Goal: Navigation & Orientation: Find specific page/section

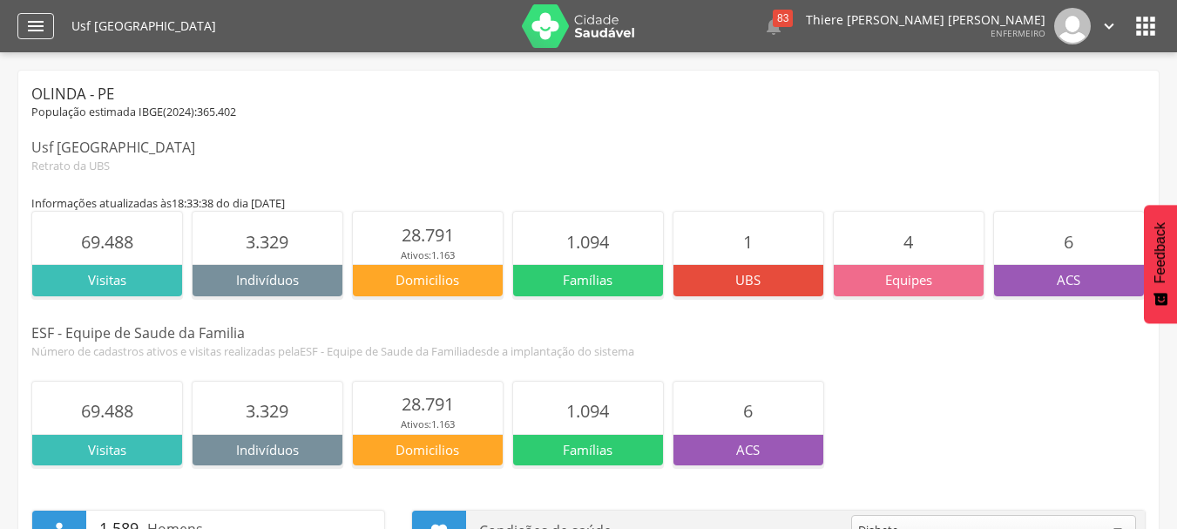
click at [24, 17] on div "" at bounding box center [35, 26] width 37 height 26
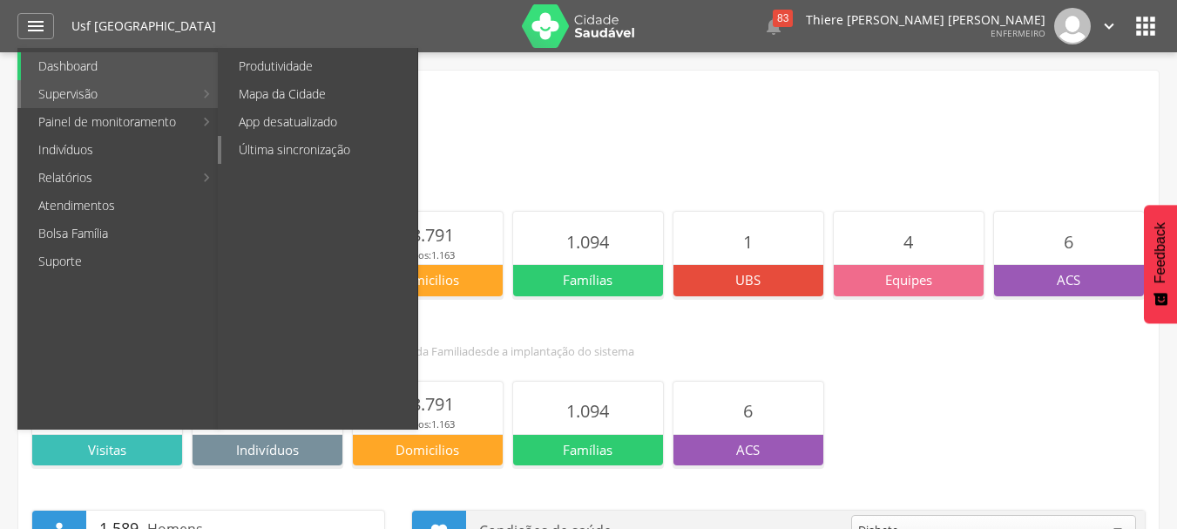
click at [288, 143] on link "Última sincronização" at bounding box center [319, 150] width 196 height 28
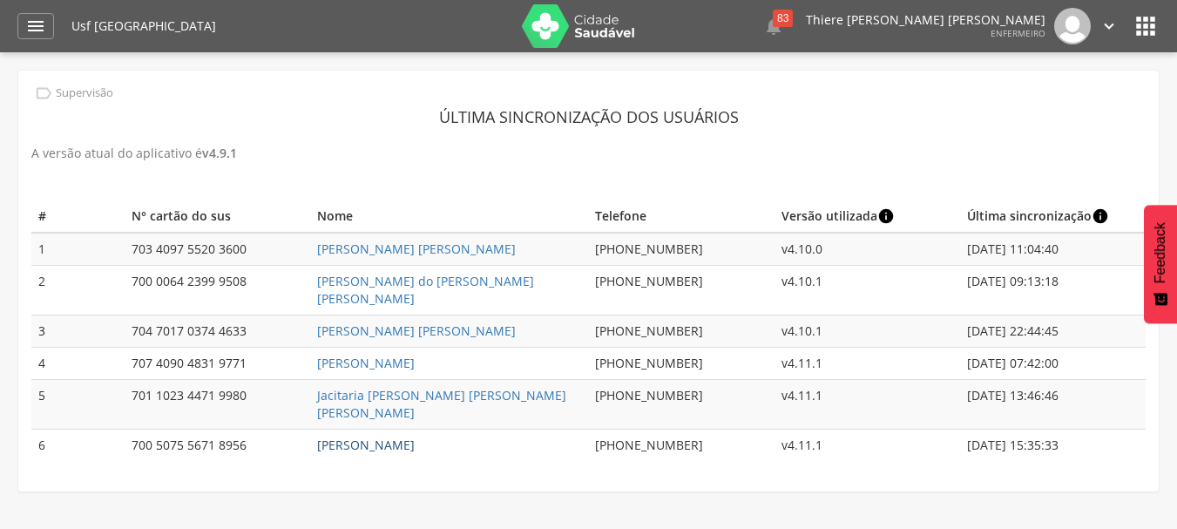
click at [368, 436] on link "[PERSON_NAME]" at bounding box center [366, 444] width 98 height 17
type input "**********"
click at [414, 280] on link "[PERSON_NAME] do [PERSON_NAME] [PERSON_NAME]" at bounding box center [425, 290] width 217 height 34
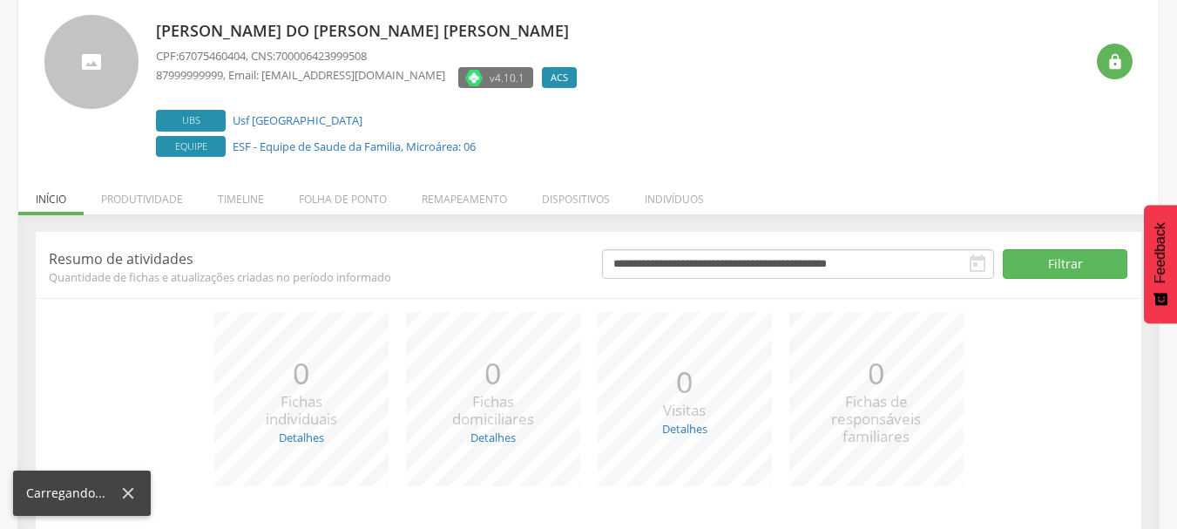
scroll to position [213, 0]
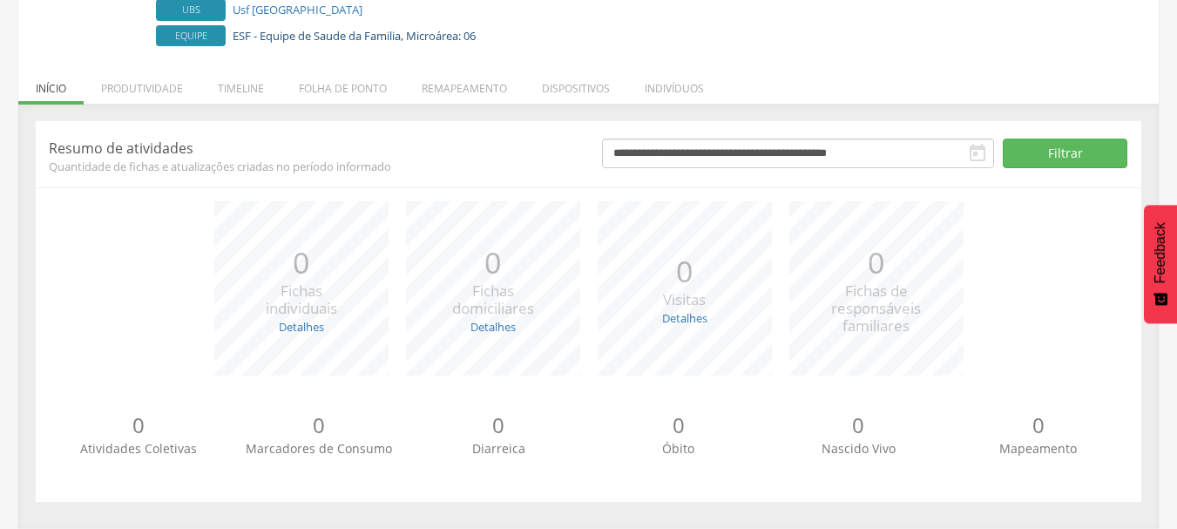
click at [294, 39] on link "ESF - Equipe de Saude da Familia, Microárea: 06" at bounding box center [354, 36] width 243 height 16
type input "**********"
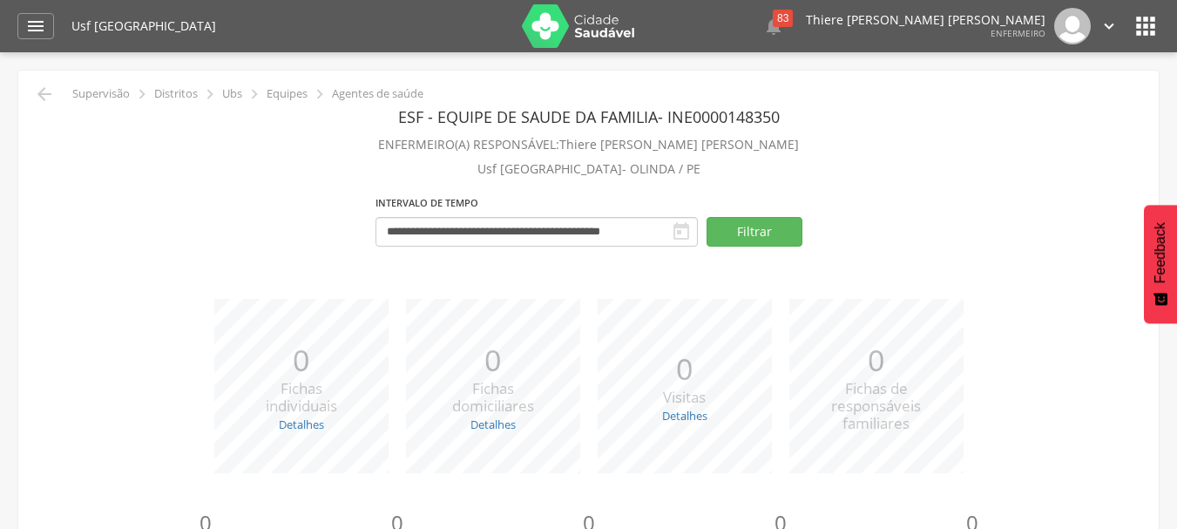
drag, startPoint x: 992, startPoint y: 5, endPoint x: 1010, endPoint y: 29, distance: 29.3
click at [992, 5] on div "Usf [GEOGRAPHIC_DATA]  83  Lorem ipsum dolor sit amet, sed do eiusmod tempor …" at bounding box center [615, 26] width 1088 height 52
click at [1025, 40] on div " 83  Lorem ipsum dolor sit amet, sed do eiusmod tempor incididunt ut labore e…" at bounding box center [899, 26] width 437 height 37
click at [1055, 30] on div " Configurações Sair" at bounding box center [1081, 26] width 73 height 37
click at [1099, 34] on div " Configurações Sair" at bounding box center [1081, 26] width 73 height 37
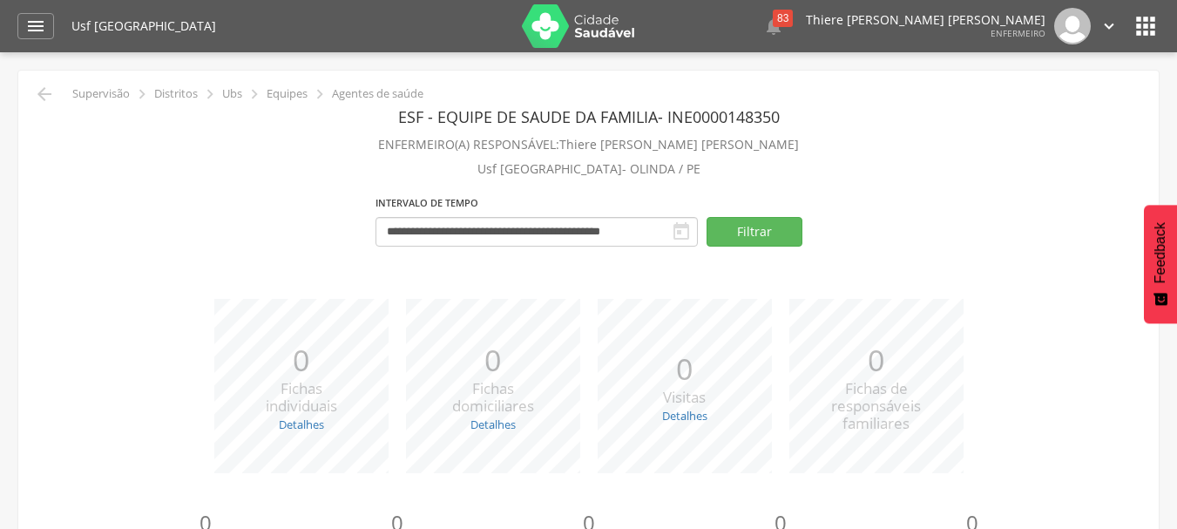
click at [1099, 31] on icon "" at bounding box center [1108, 26] width 19 height 19
click at [1138, 27] on icon "" at bounding box center [1145, 26] width 28 height 28
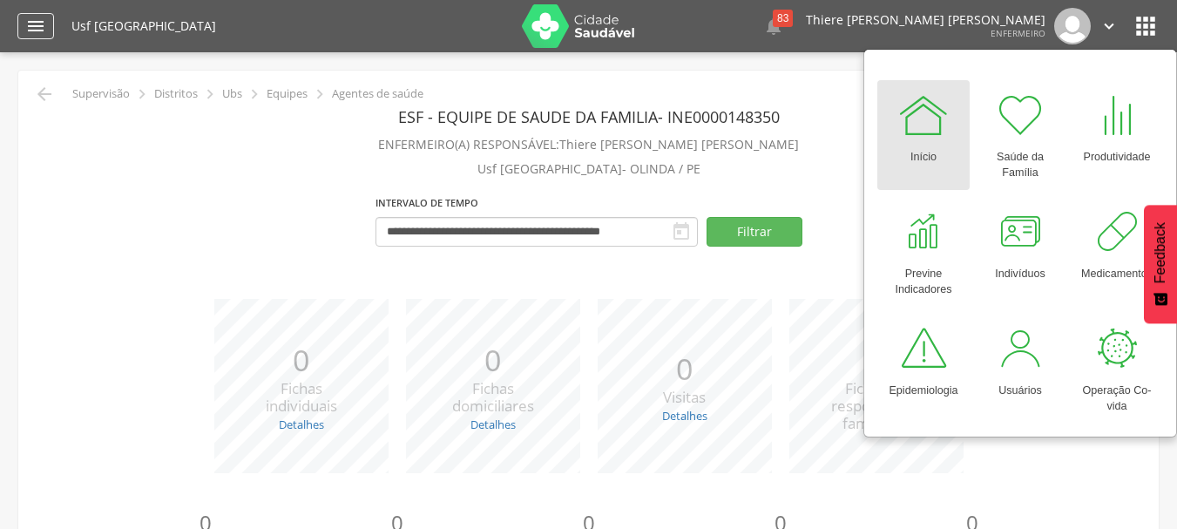
click at [38, 36] on icon "" at bounding box center [35, 26] width 21 height 21
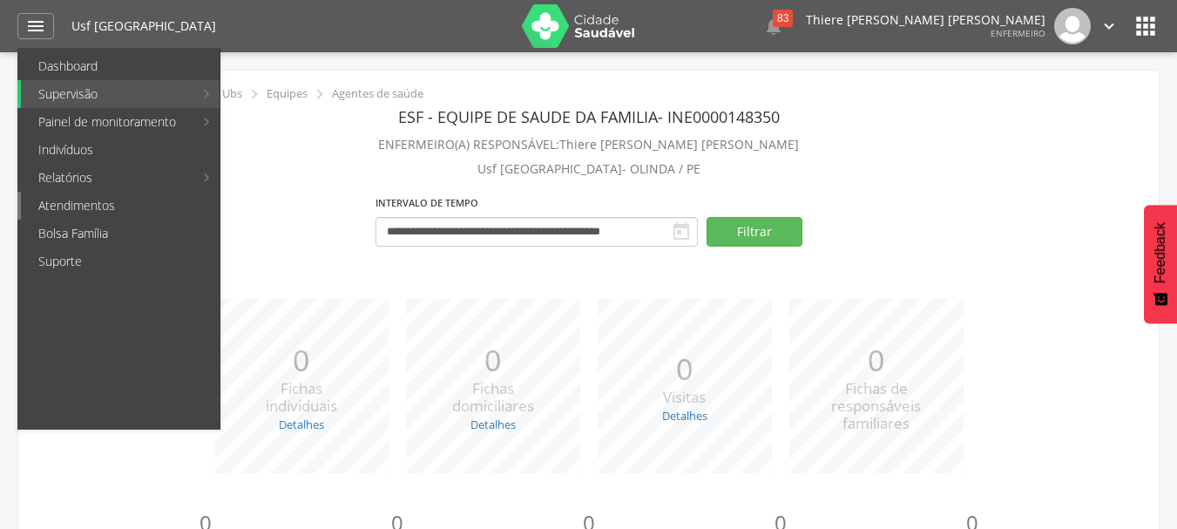
click at [103, 214] on link "Atendimentos" at bounding box center [120, 206] width 199 height 28
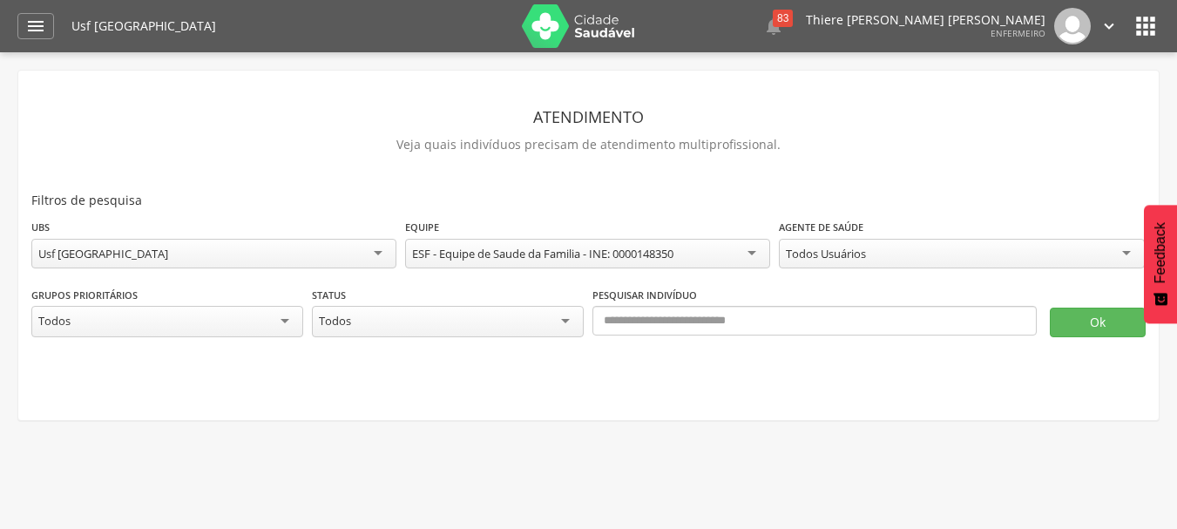
scroll to position [52, 0]
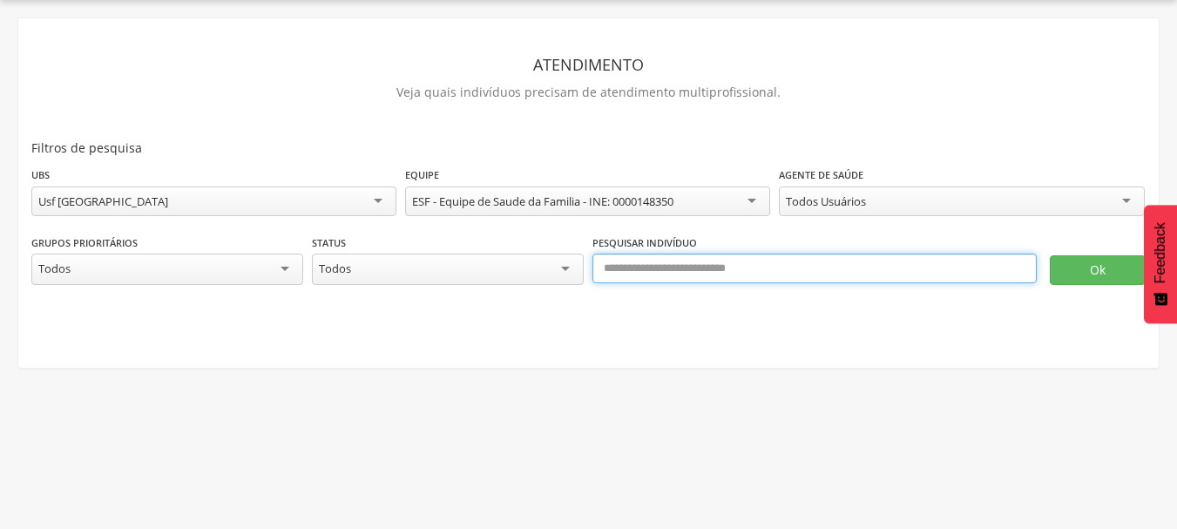
click at [696, 274] on input "text" at bounding box center [814, 268] width 444 height 30
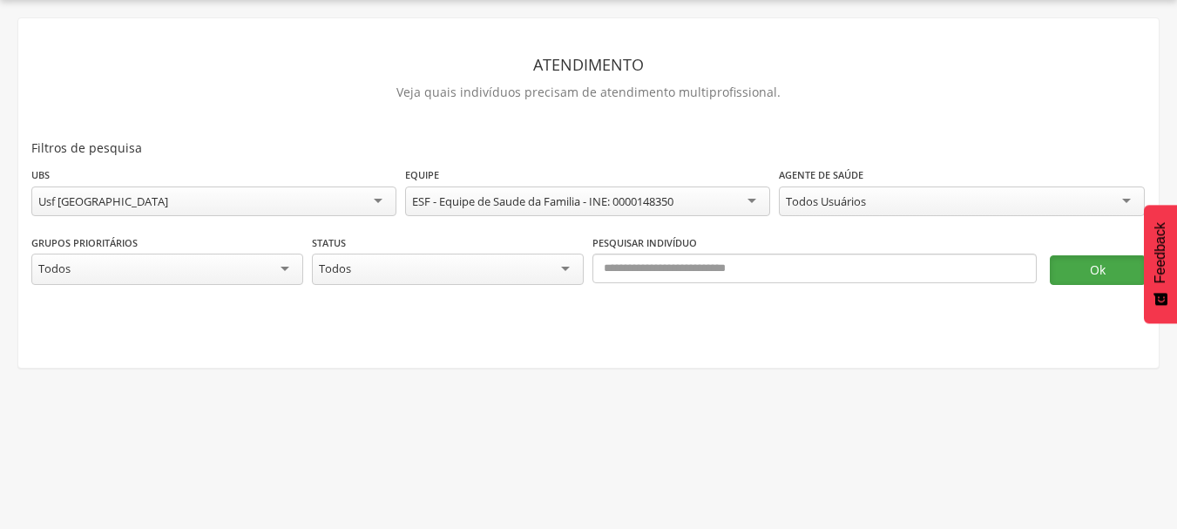
click at [1103, 271] on button "Ok" at bounding box center [1098, 270] width 96 height 30
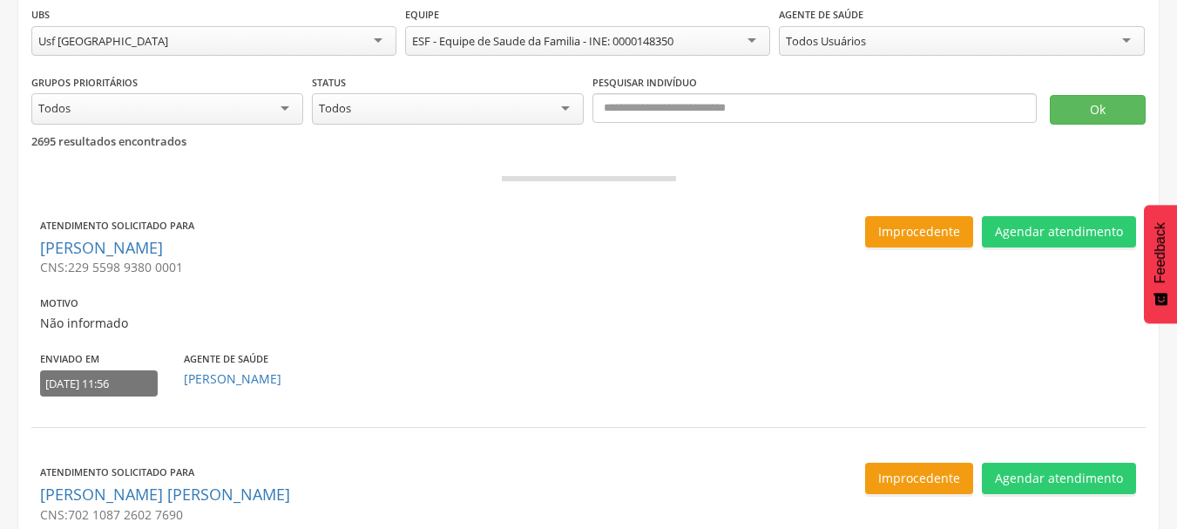
scroll to position [261, 0]
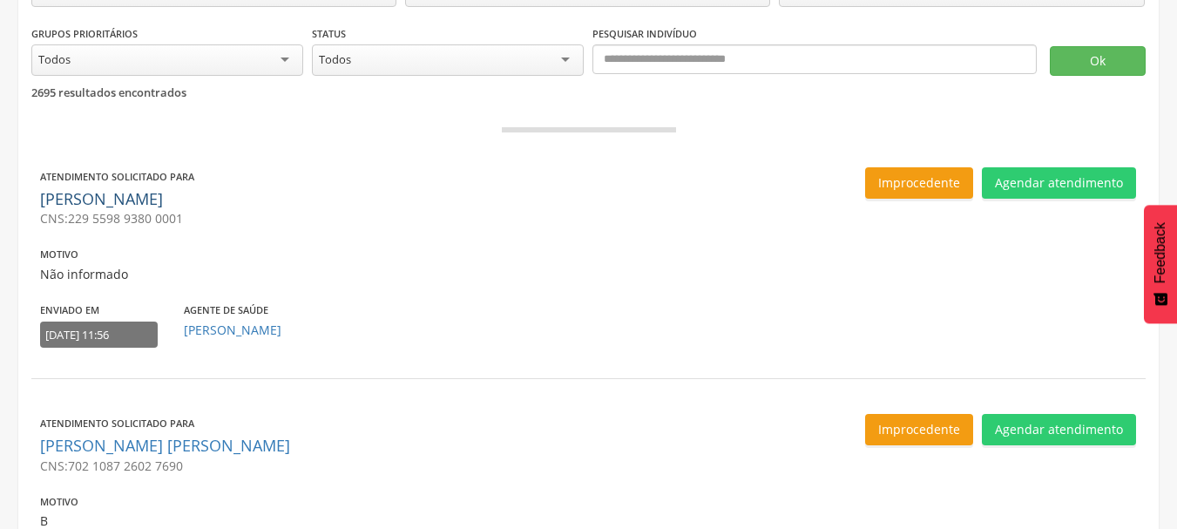
click at [119, 196] on link "[PERSON_NAME]" at bounding box center [101, 198] width 123 height 21
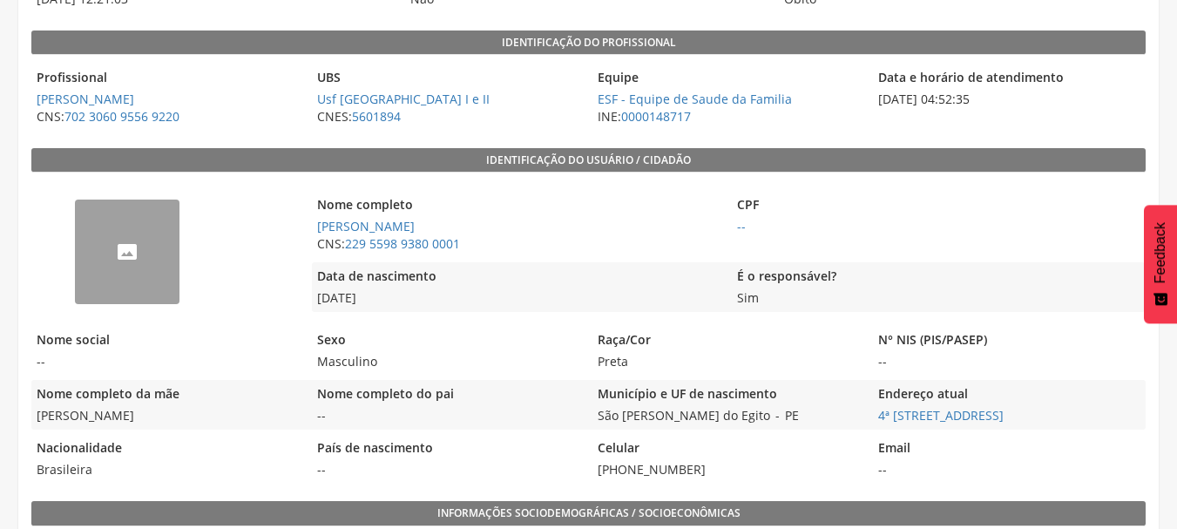
scroll to position [286, 0]
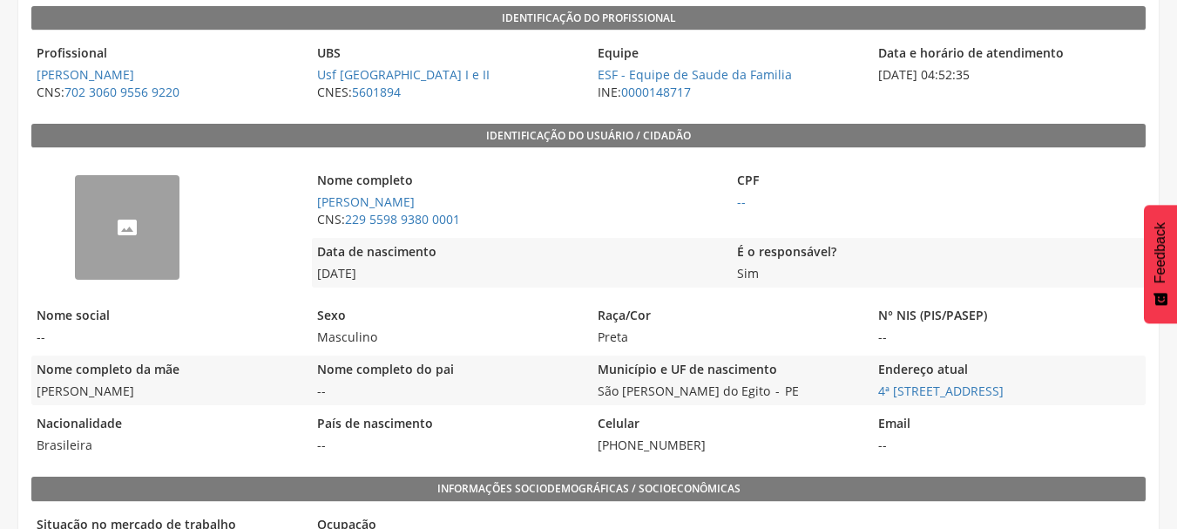
click at [161, 236] on div "--" at bounding box center [127, 227] width 105 height 105
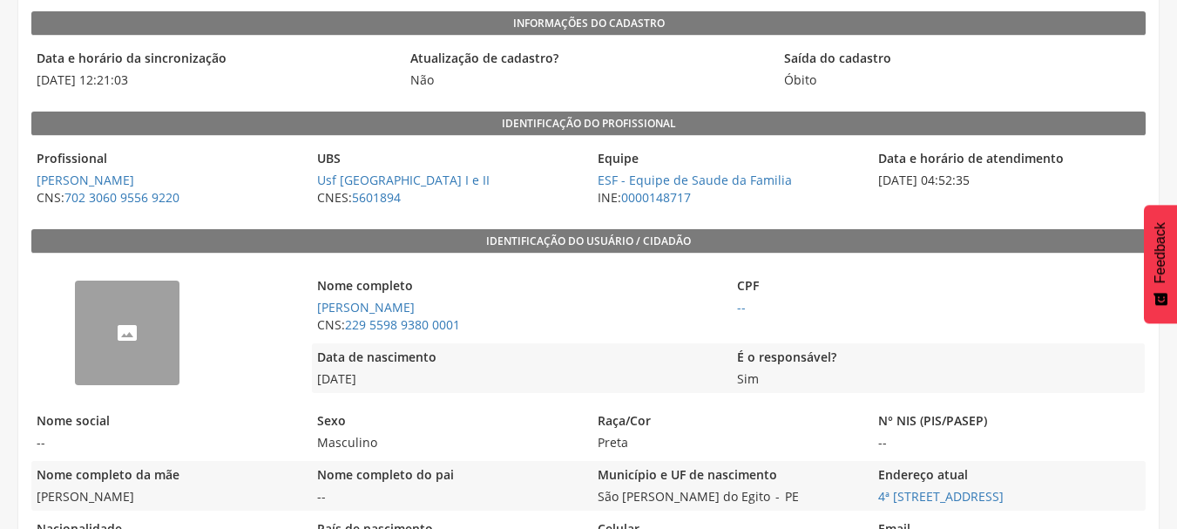
scroll to position [348, 0]
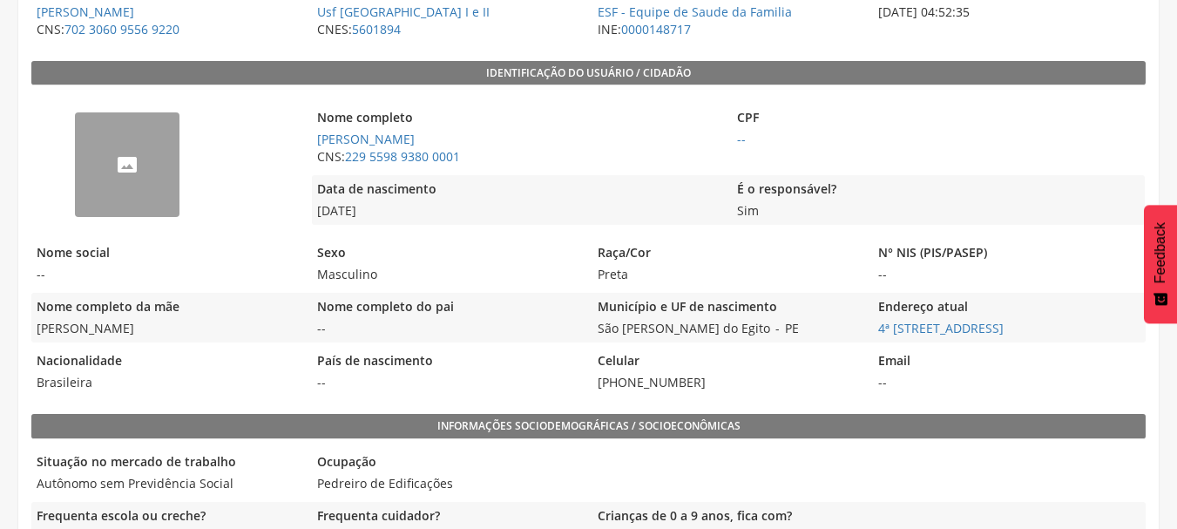
click at [150, 193] on div "--" at bounding box center [127, 164] width 105 height 105
click at [147, 192] on div "--" at bounding box center [127, 164] width 105 height 105
click at [145, 190] on div "--" at bounding box center [127, 164] width 105 height 105
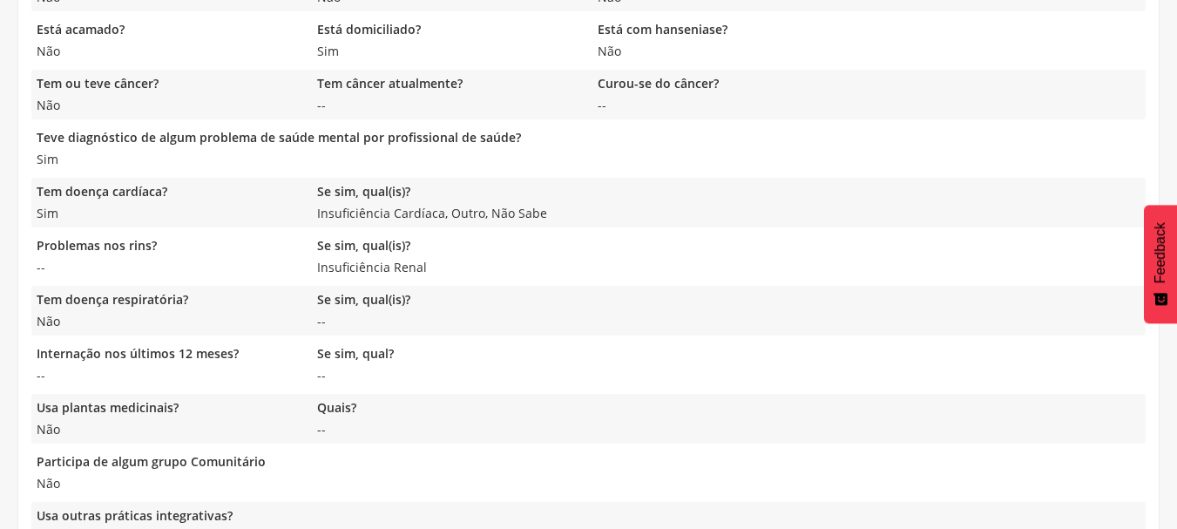
scroll to position [1494, 0]
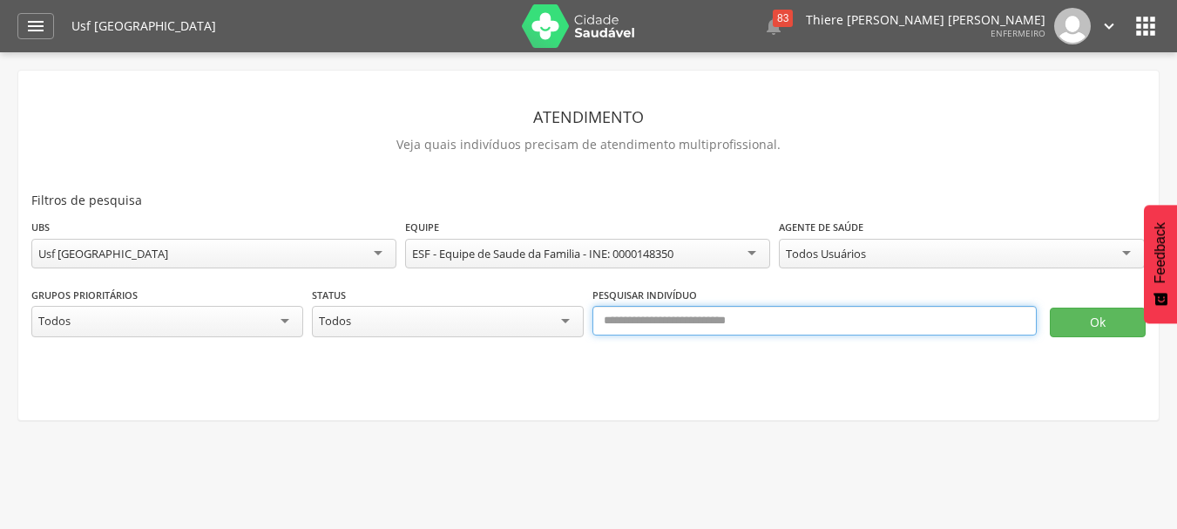
click at [892, 324] on input "text" at bounding box center [814, 321] width 444 height 30
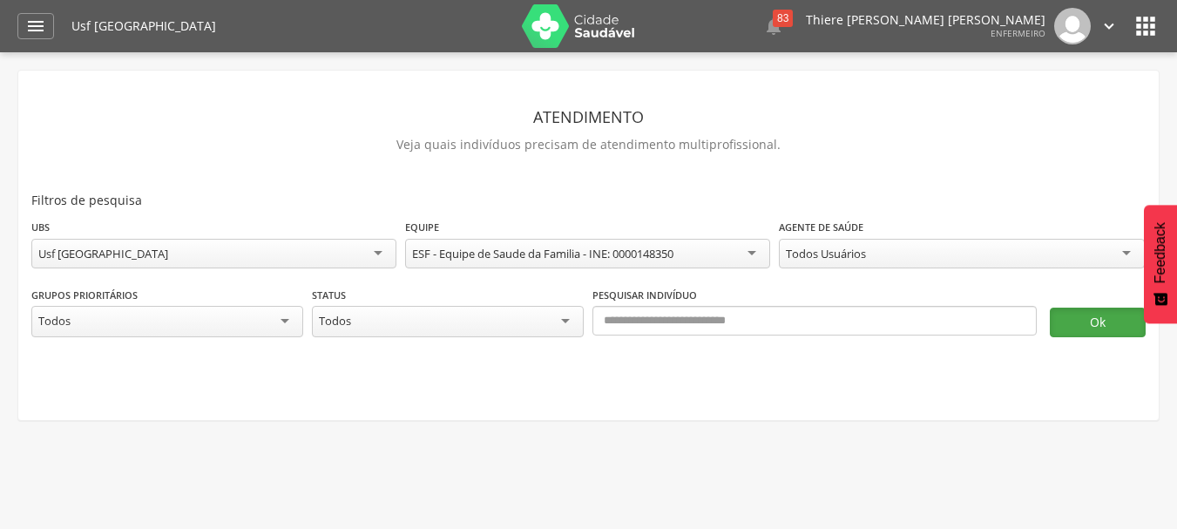
click at [1081, 315] on button "Ok" at bounding box center [1098, 322] width 96 height 30
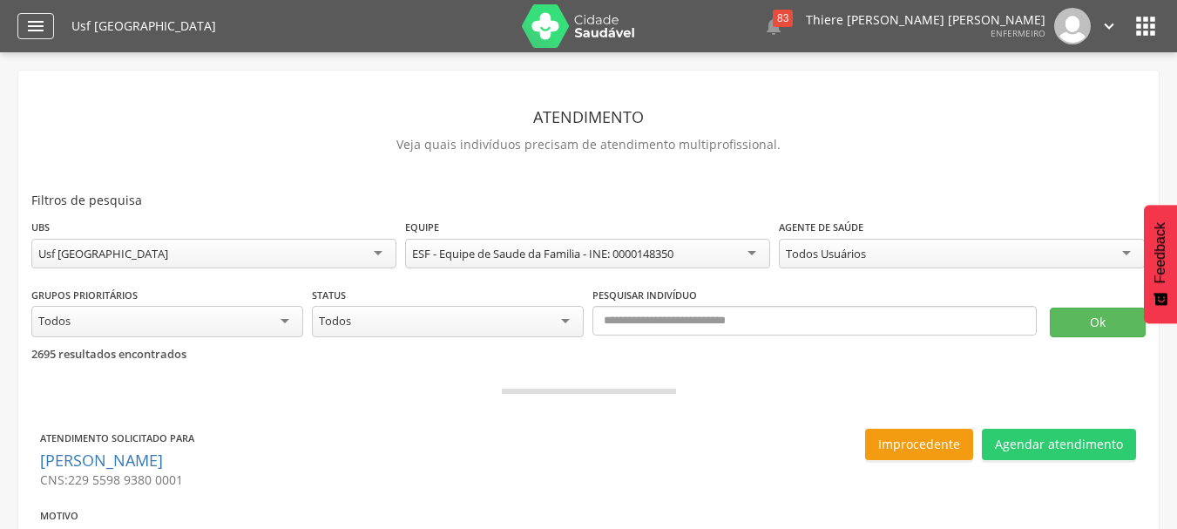
click at [38, 24] on icon "" at bounding box center [35, 26] width 21 height 21
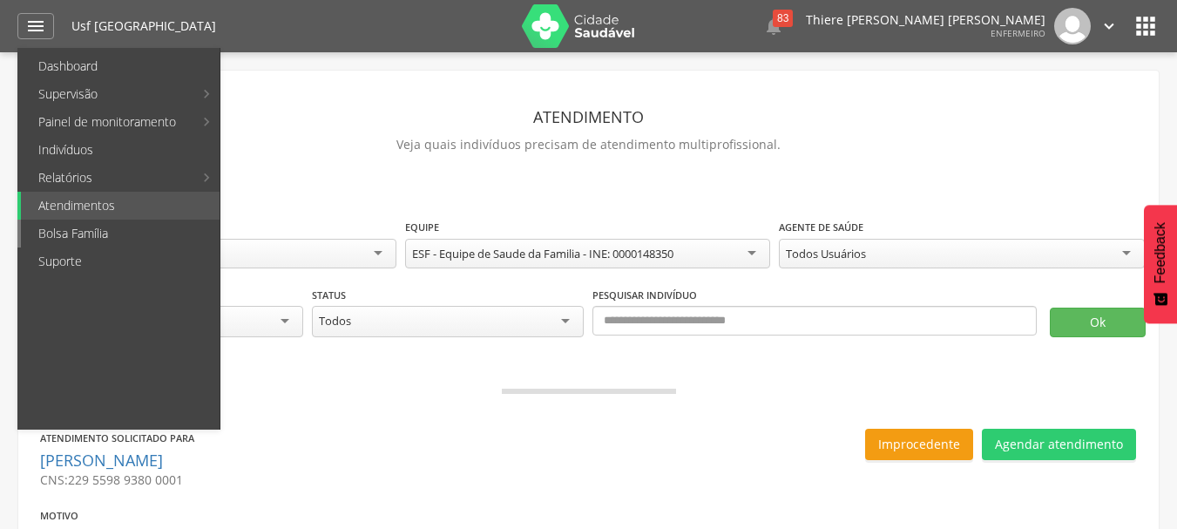
click at [94, 236] on link "Bolsa Família" at bounding box center [120, 234] width 199 height 28
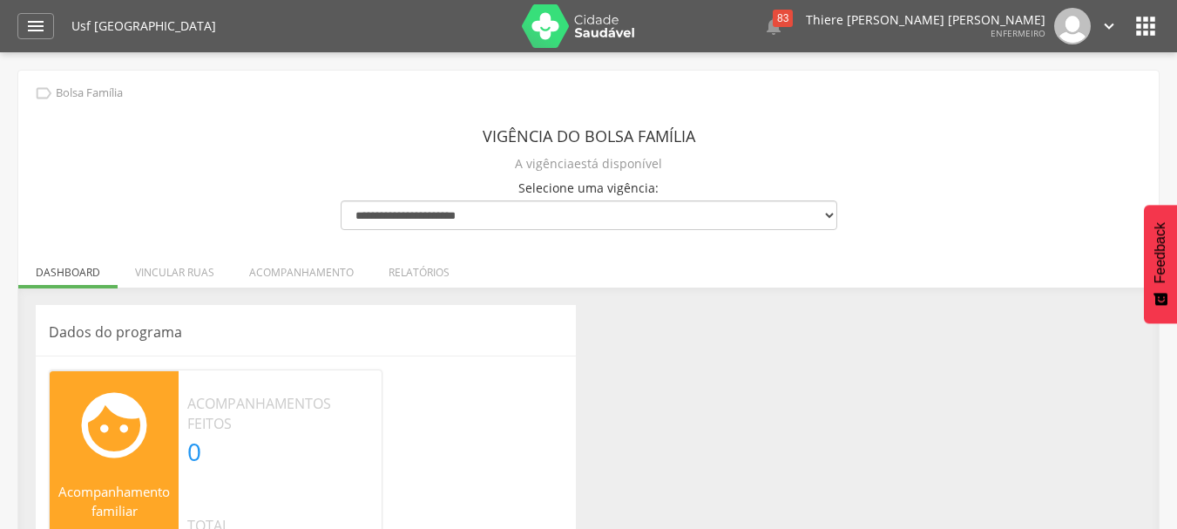
click at [20, 40] on div " Dashboard Supervisão Produtividade Mapa da Cidade App desatualizado Última si…" at bounding box center [588, 26] width 1142 height 52
click at [26, 35] on icon "" at bounding box center [35, 26] width 21 height 21
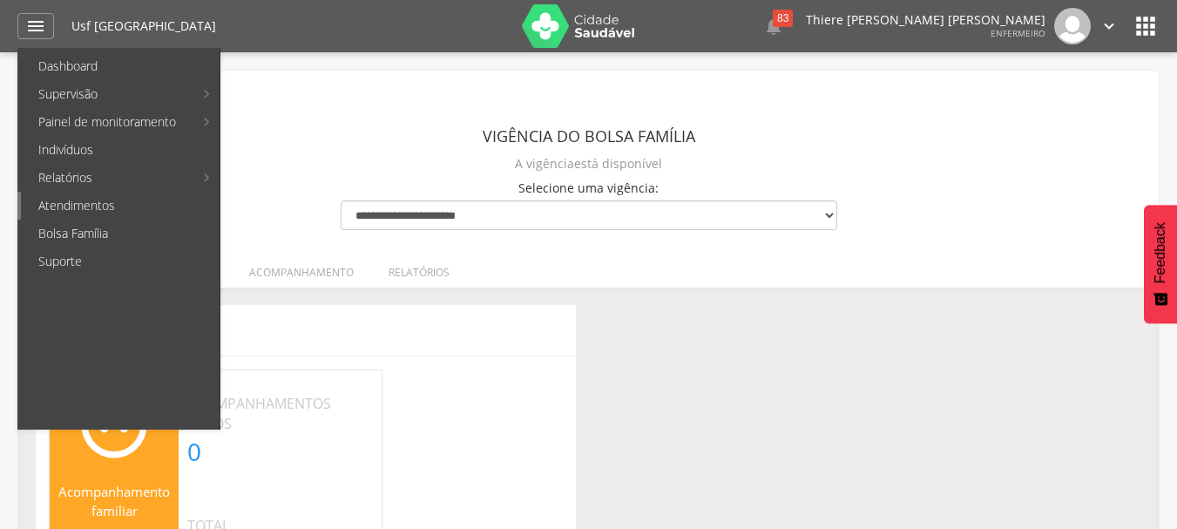
click at [94, 200] on link "Atendimentos" at bounding box center [120, 206] width 199 height 28
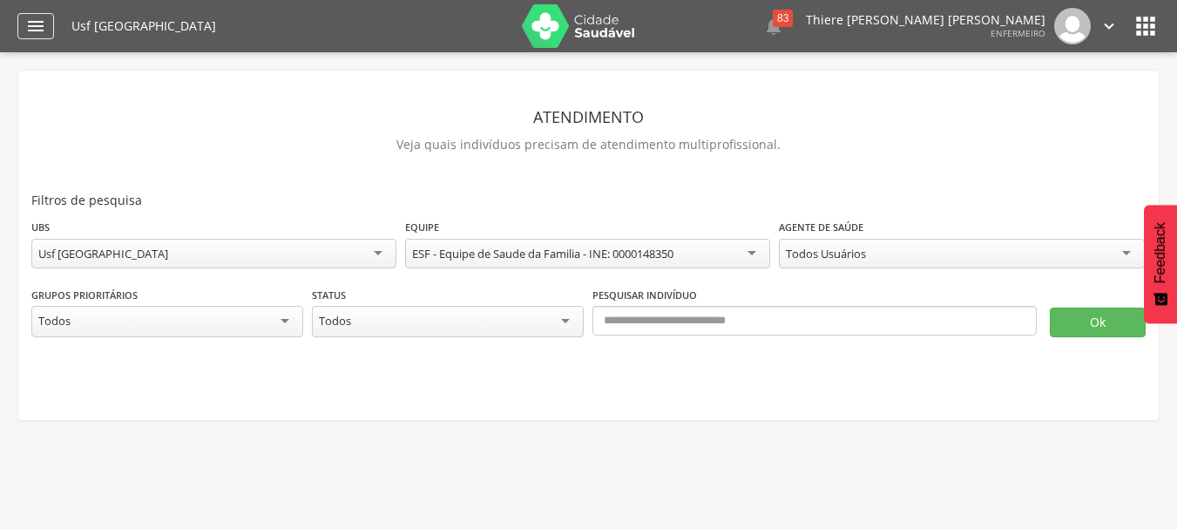
click at [40, 36] on icon "" at bounding box center [35, 26] width 21 height 21
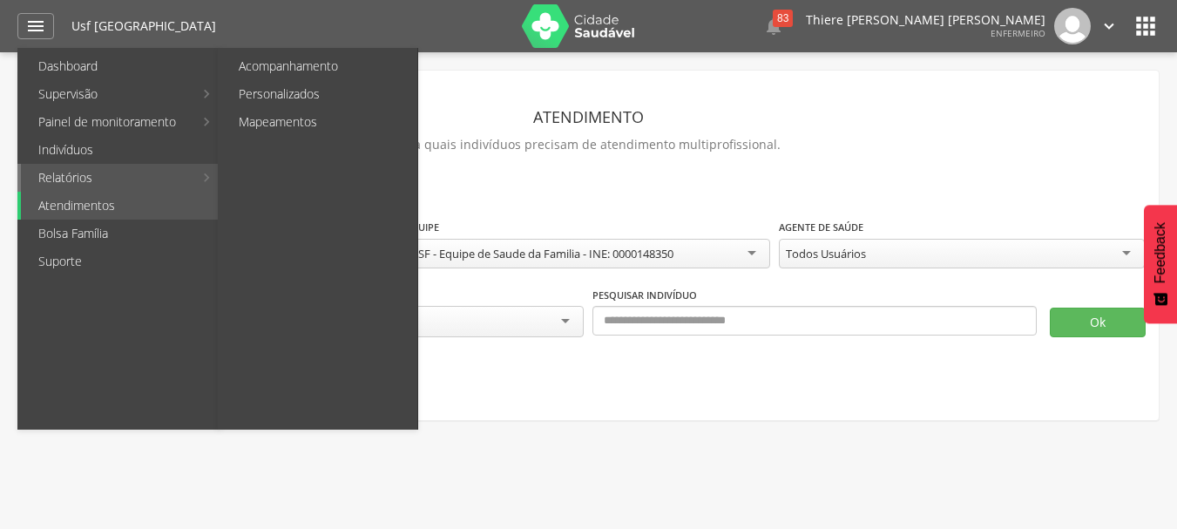
click at [92, 167] on link "Relatórios" at bounding box center [107, 178] width 172 height 28
click at [318, 81] on link "Personalizados" at bounding box center [319, 94] width 196 height 28
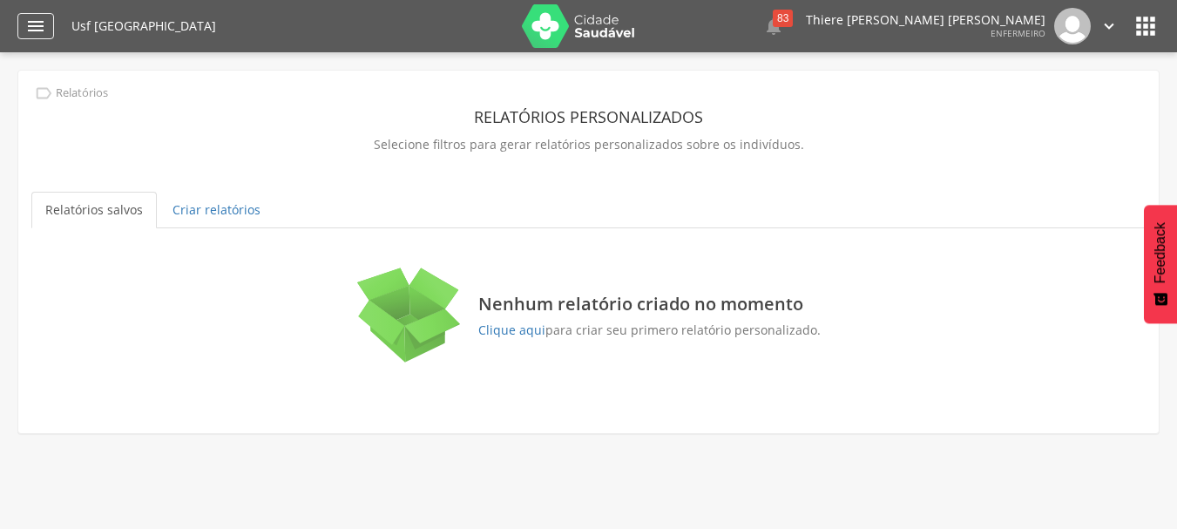
click at [31, 21] on icon "" at bounding box center [35, 26] width 21 height 21
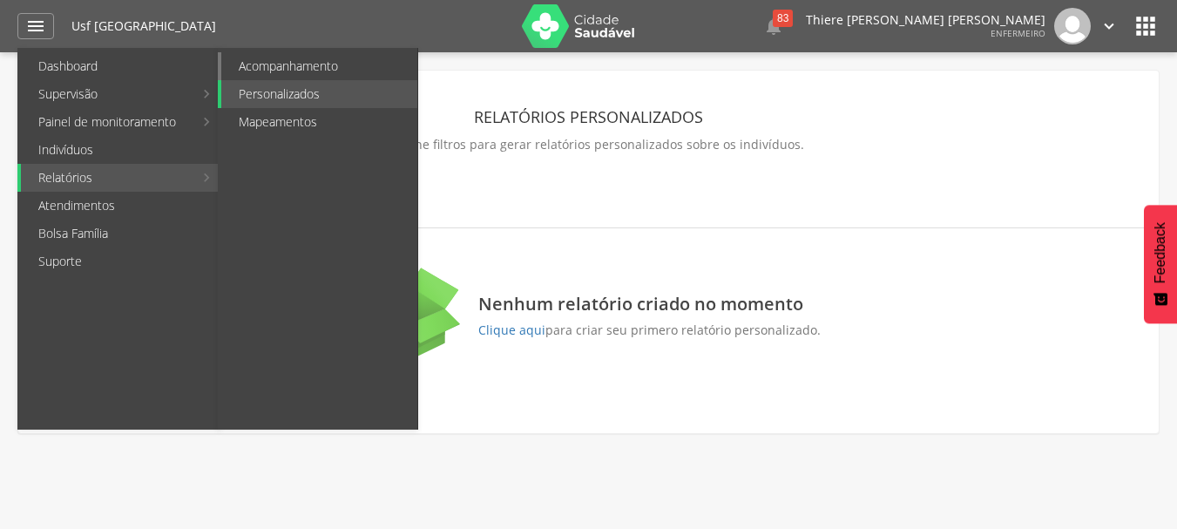
click at [274, 71] on link "Acompanhamento" at bounding box center [319, 66] width 196 height 28
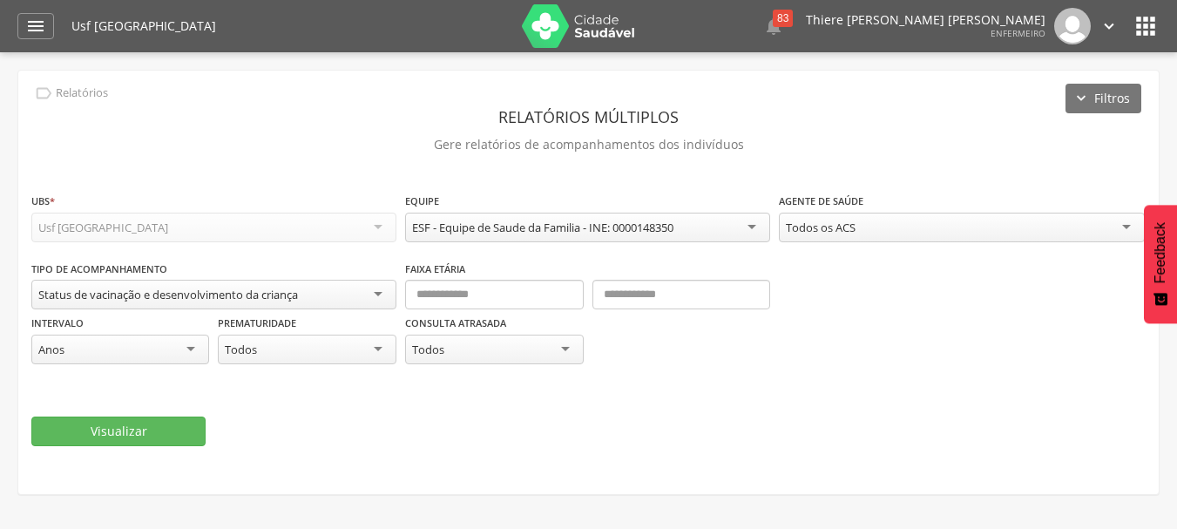
click at [54, 25] on div " Dashboard Supervisão Produtividade Mapa da Cidade App desatualizado Última si…" at bounding box center [588, 26] width 1142 height 52
click at [49, 24] on div "" at bounding box center [35, 26] width 37 height 26
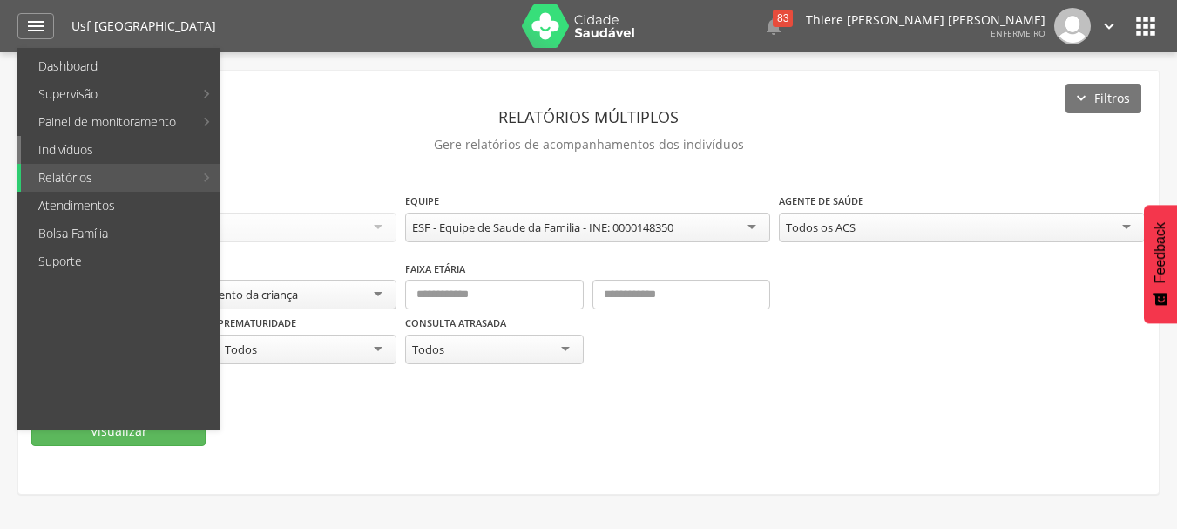
click at [126, 155] on link "Indivíduos" at bounding box center [120, 150] width 199 height 28
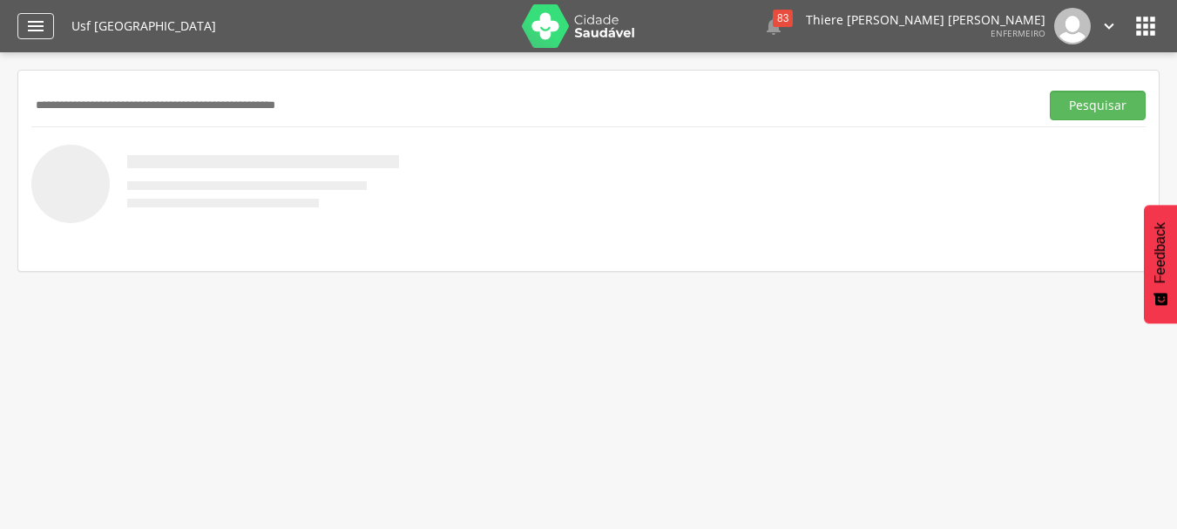
click at [38, 30] on icon "" at bounding box center [35, 26] width 21 height 21
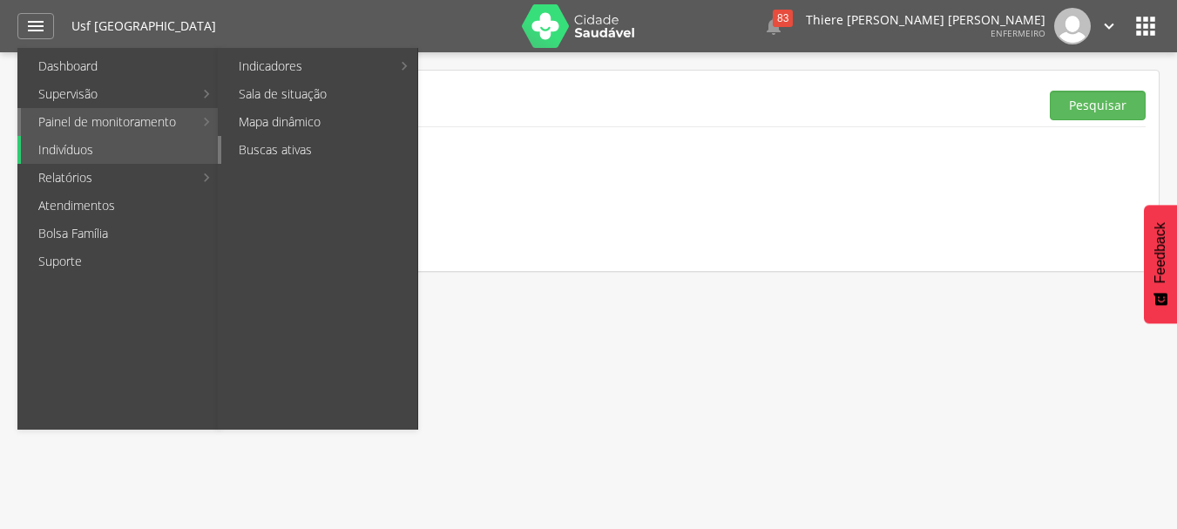
click at [314, 150] on link "Buscas ativas" at bounding box center [319, 150] width 196 height 28
type input "**********"
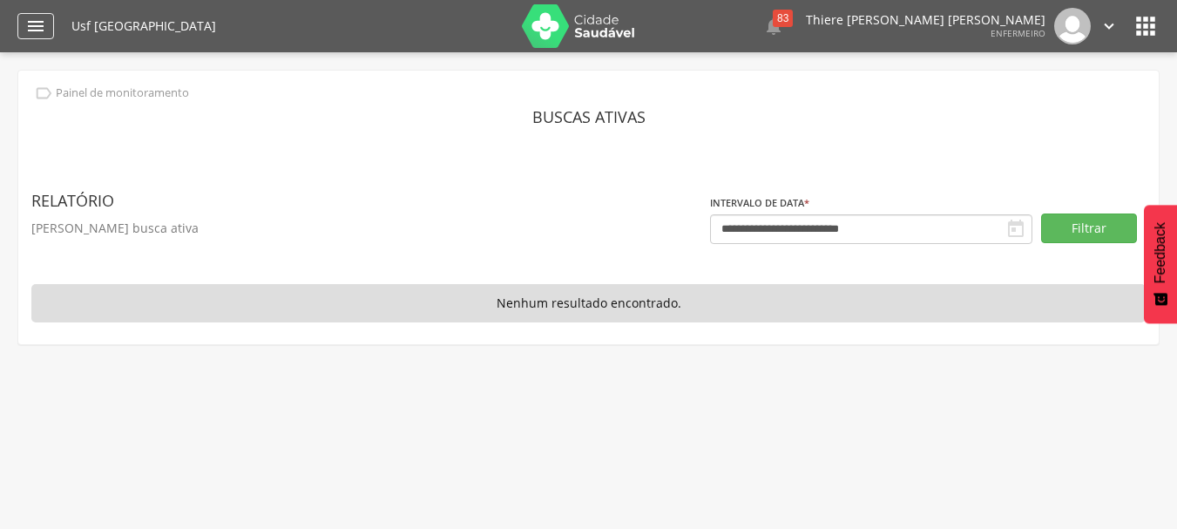
drag, startPoint x: 19, startPoint y: 3, endPoint x: 26, endPoint y: 20, distance: 18.0
click at [22, 9] on div " Dashboard Supervisão Produtividade Mapa da Cidade App desatualizado Última si…" at bounding box center [588, 26] width 1142 height 52
click at [26, 21] on icon "" at bounding box center [35, 26] width 21 height 21
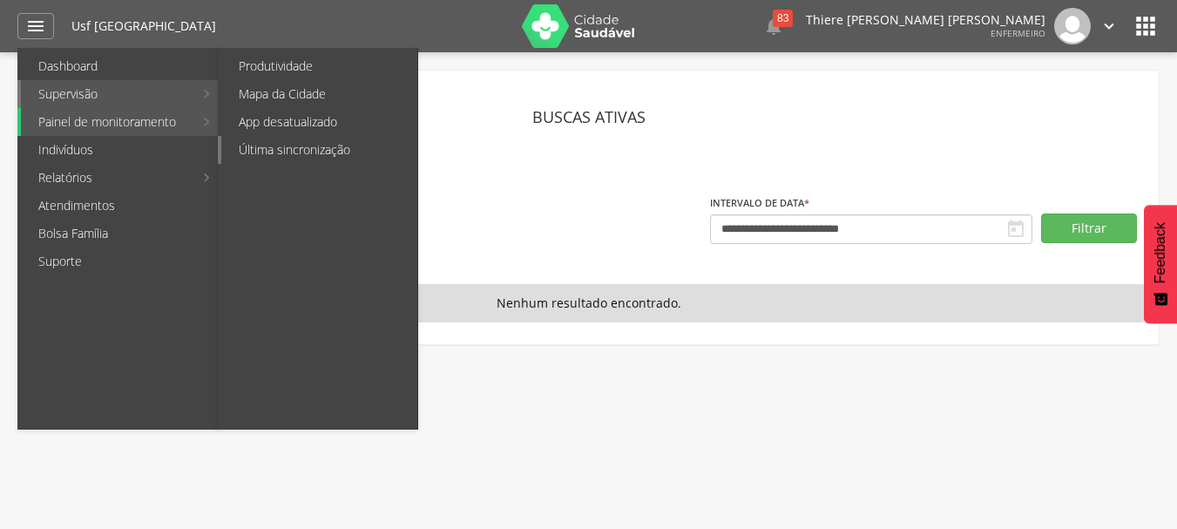
click at [322, 145] on link "Última sincronização" at bounding box center [319, 150] width 196 height 28
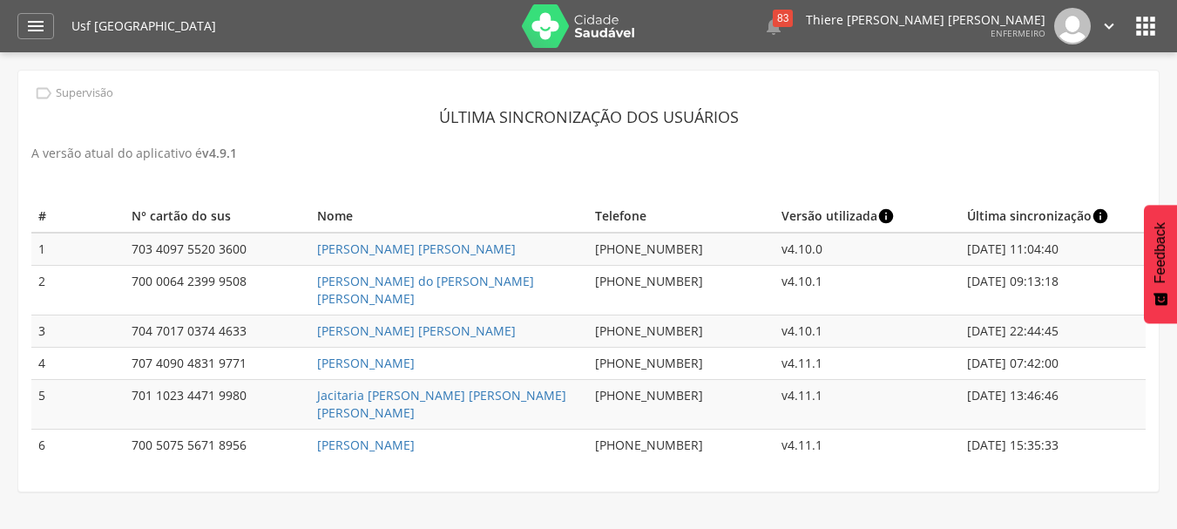
click at [390, 260] on td "[PERSON_NAME] [PERSON_NAME]" at bounding box center [449, 249] width 279 height 33
click at [394, 252] on link "[PERSON_NAME] [PERSON_NAME]" at bounding box center [416, 248] width 199 height 17
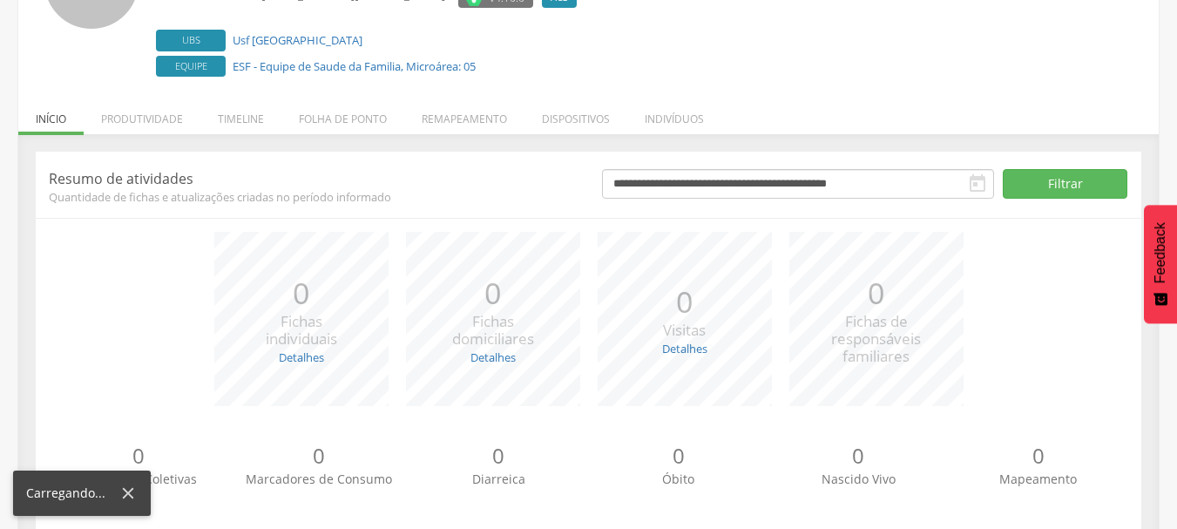
scroll to position [213, 0]
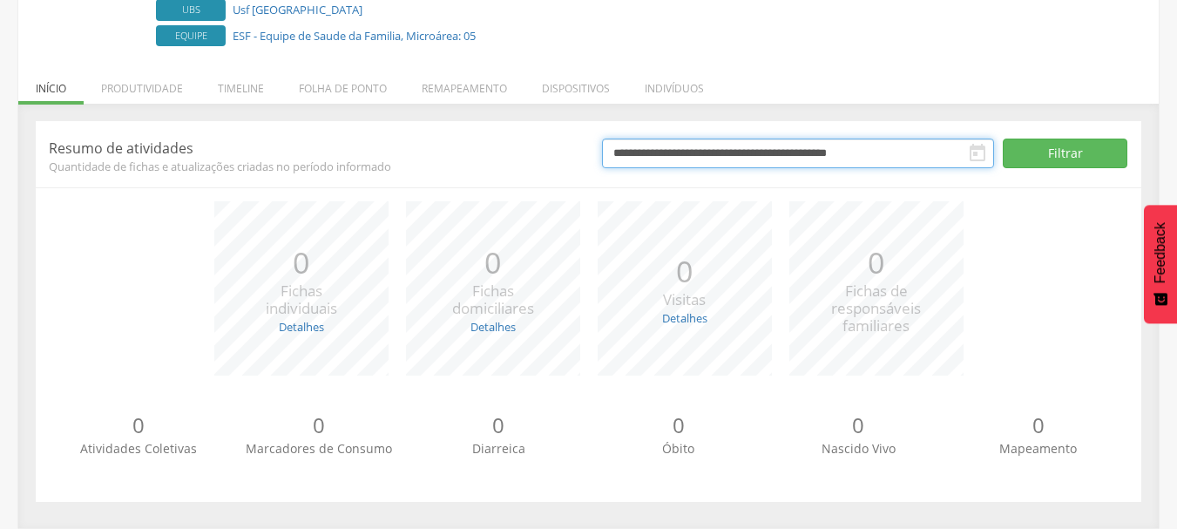
click at [908, 160] on input "**********" at bounding box center [798, 153] width 392 height 30
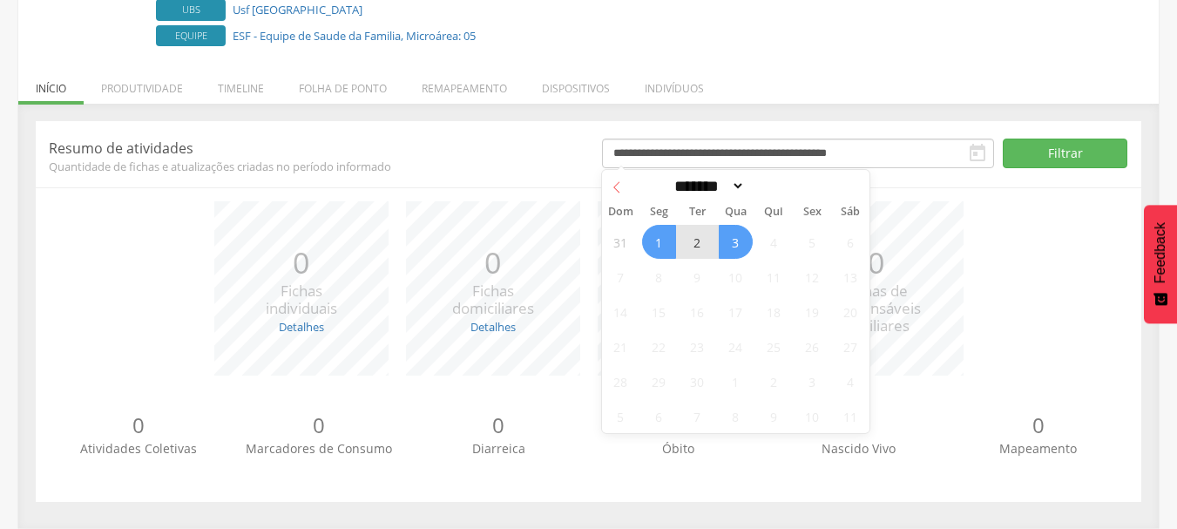
click at [613, 187] on icon at bounding box center [617, 187] width 12 height 12
select select "*"
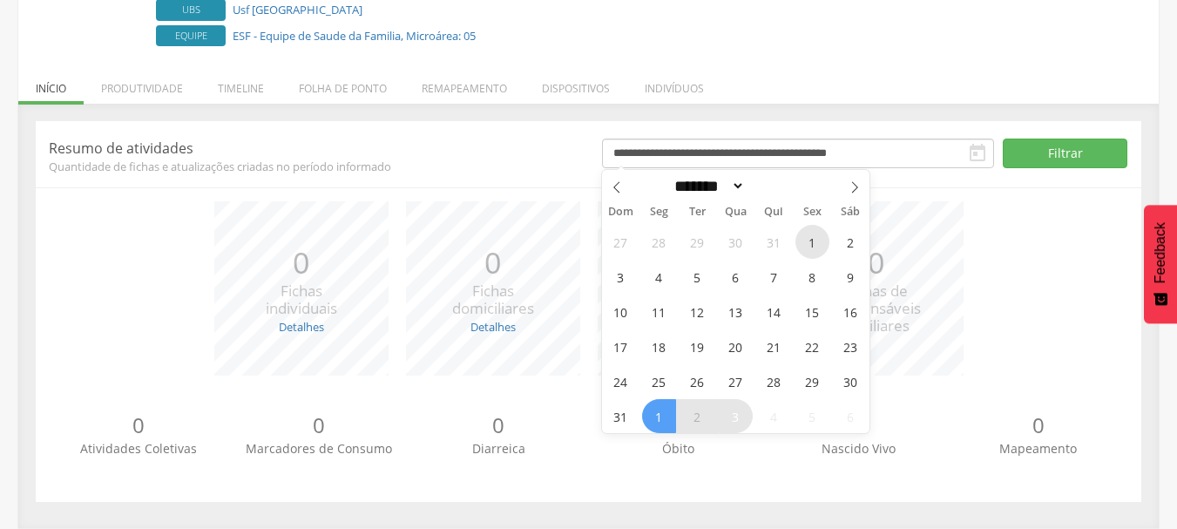
click at [806, 241] on span "1" at bounding box center [812, 242] width 34 height 34
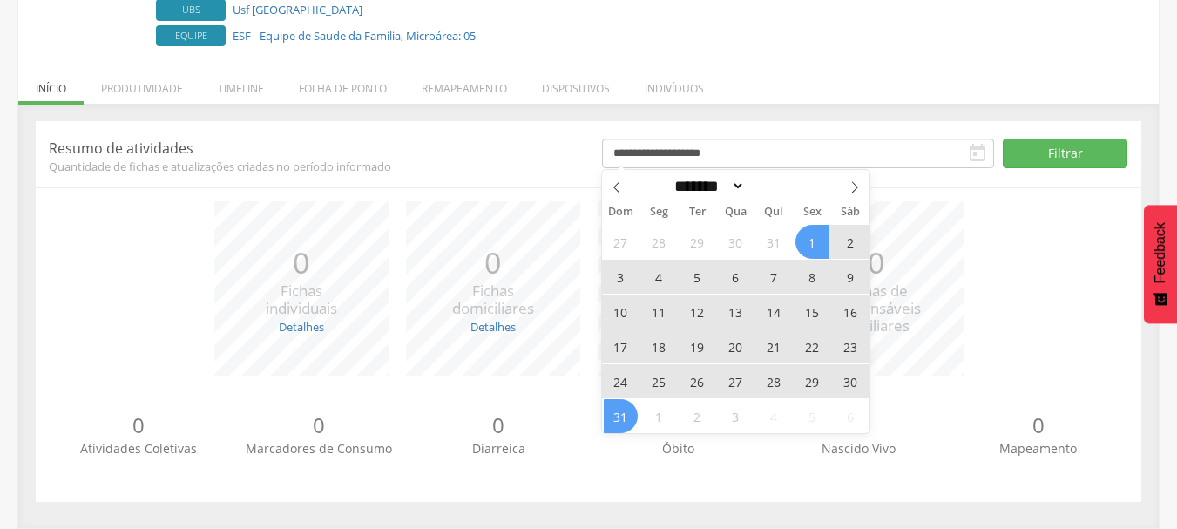
click at [619, 412] on span "31" at bounding box center [621, 416] width 34 height 34
type input "**********"
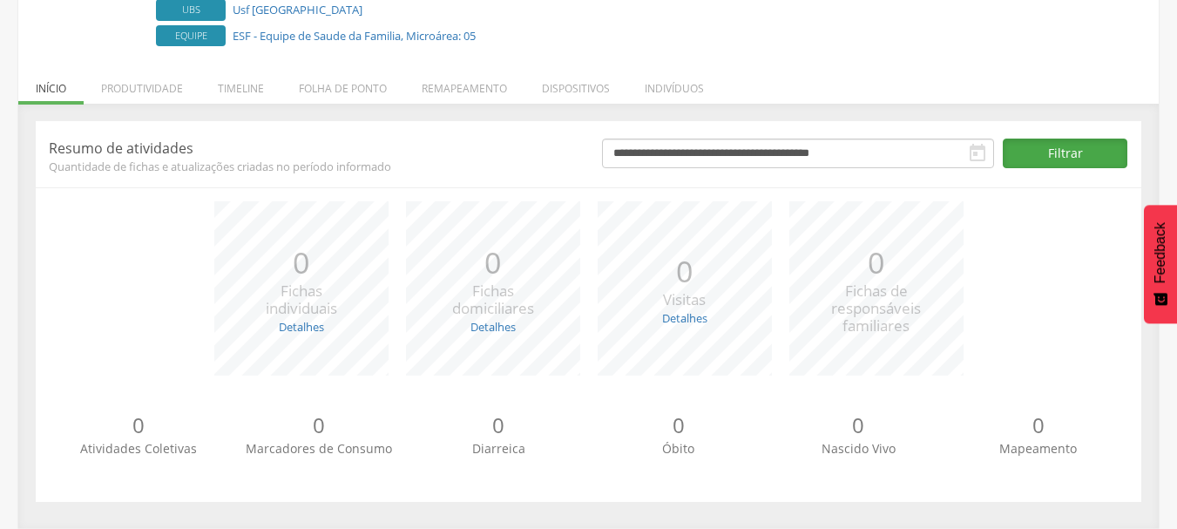
click at [1091, 165] on button "Filtrar" at bounding box center [1065, 153] width 125 height 30
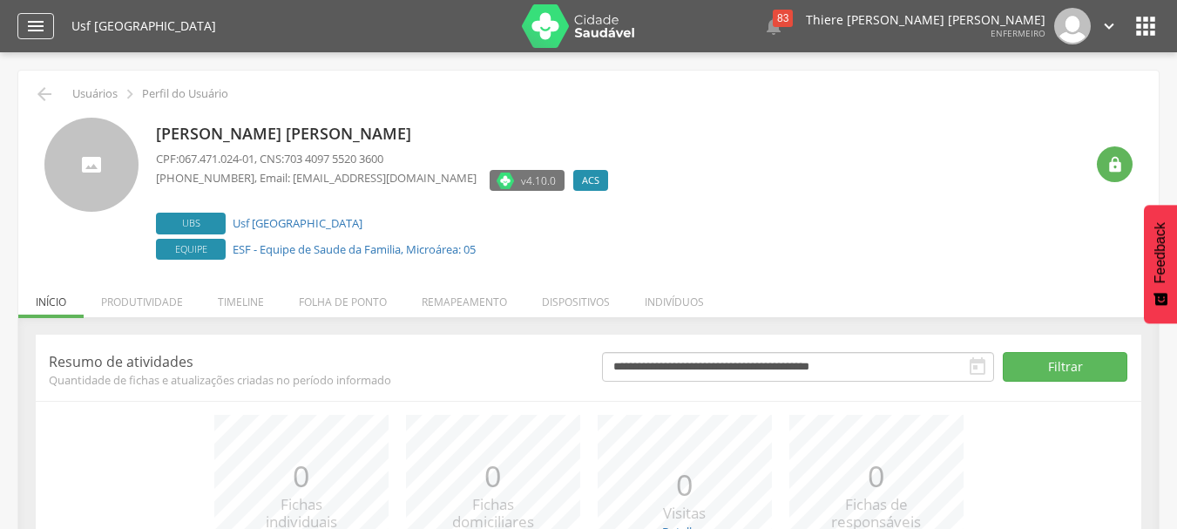
click at [38, 26] on icon "" at bounding box center [35, 26] width 21 height 21
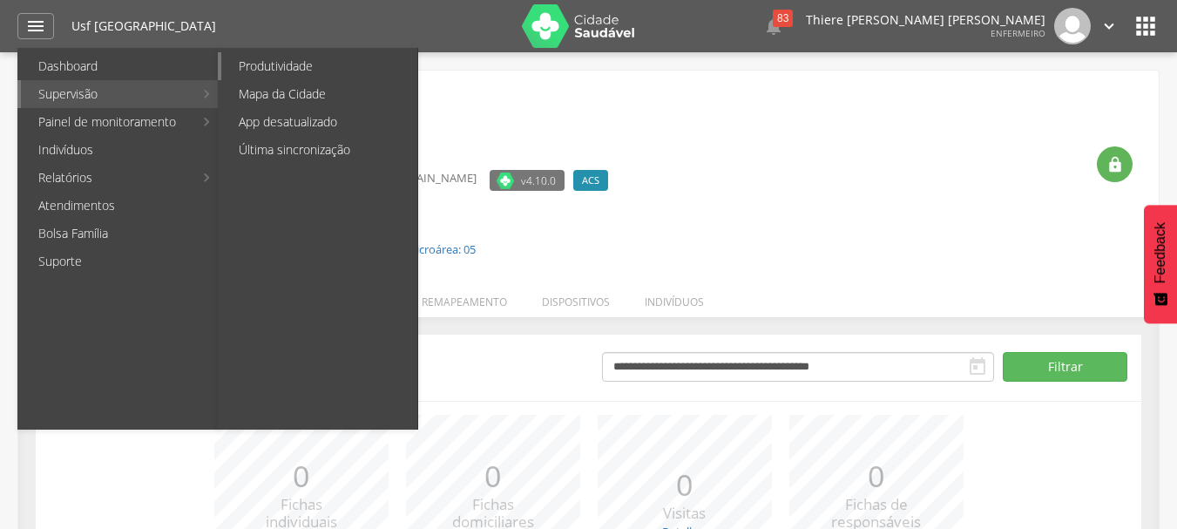
click at [244, 75] on link "Produtividade" at bounding box center [319, 66] width 196 height 28
type input "**********"
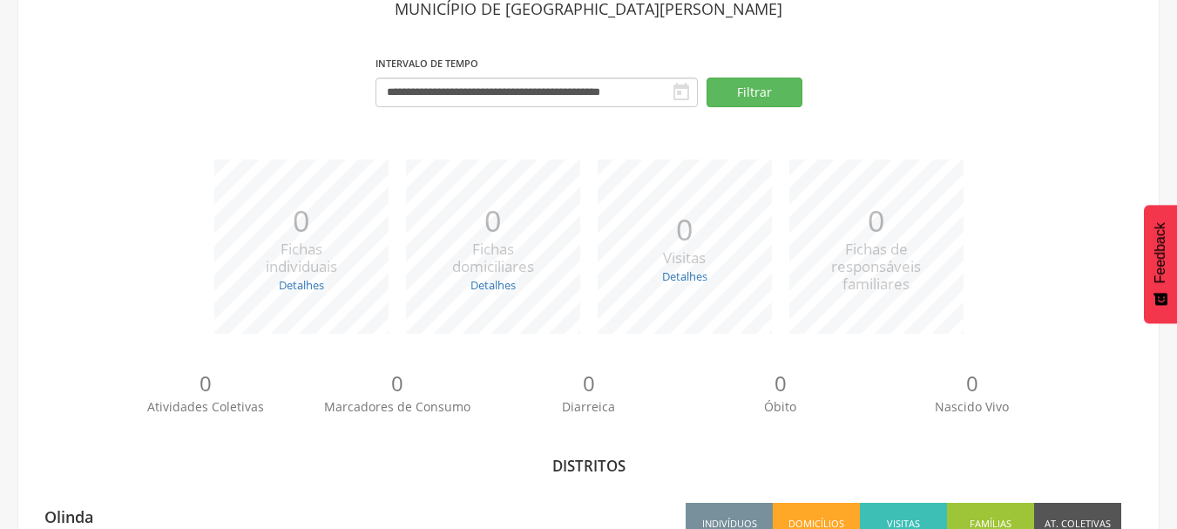
scroll to position [192, 0]
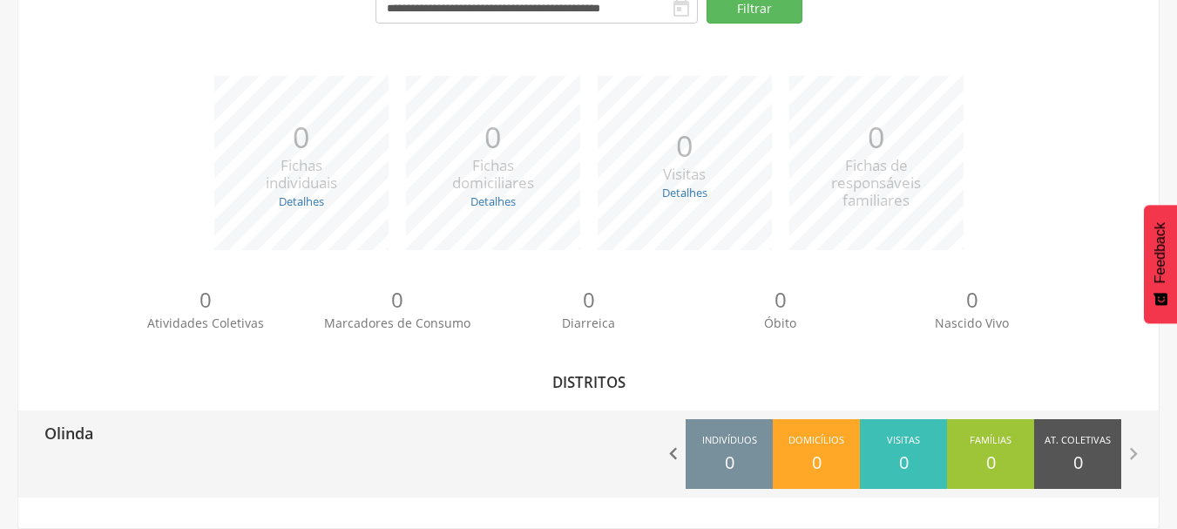
click at [670, 446] on icon "" at bounding box center [673, 454] width 24 height 24
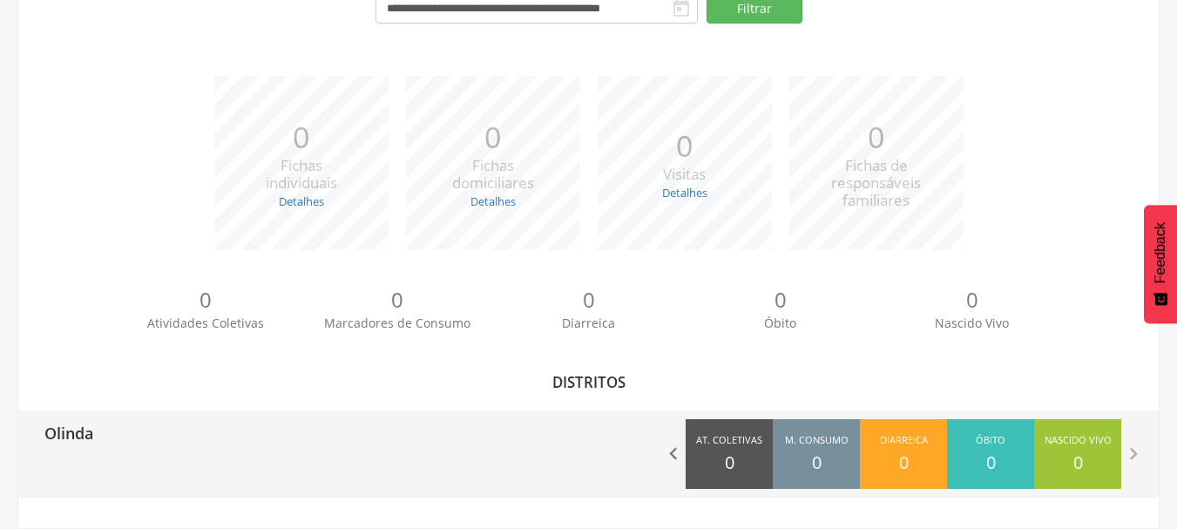
click at [672, 446] on icon "" at bounding box center [673, 454] width 24 height 24
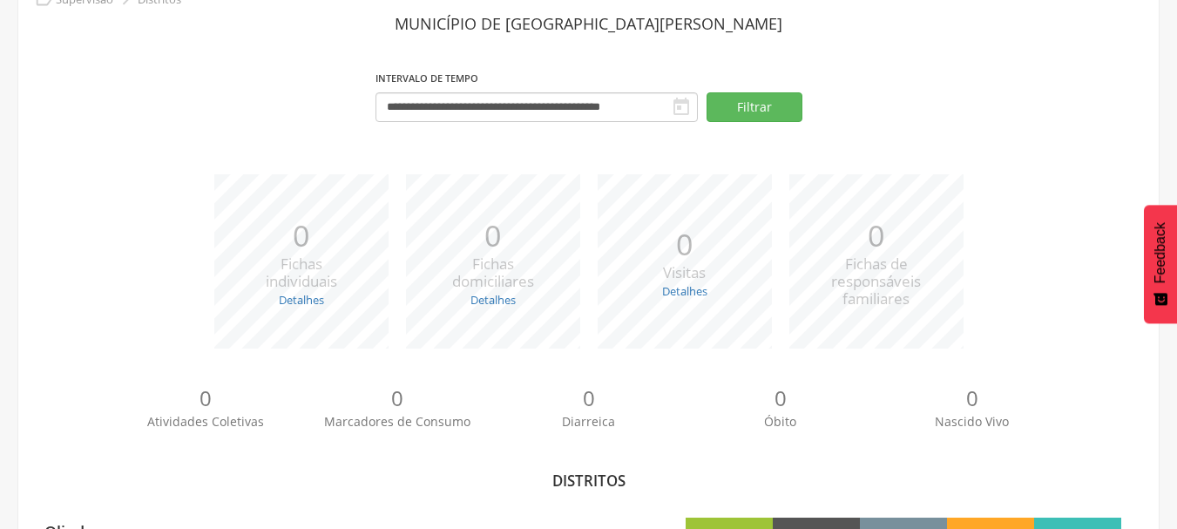
scroll to position [0, 0]
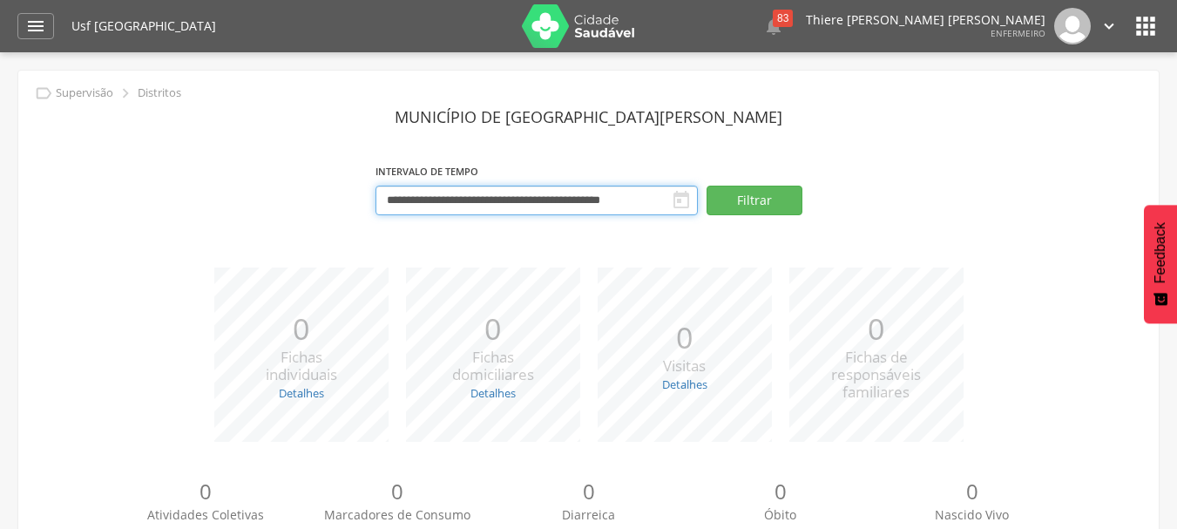
click at [613, 206] on input "**********" at bounding box center [536, 201] width 322 height 30
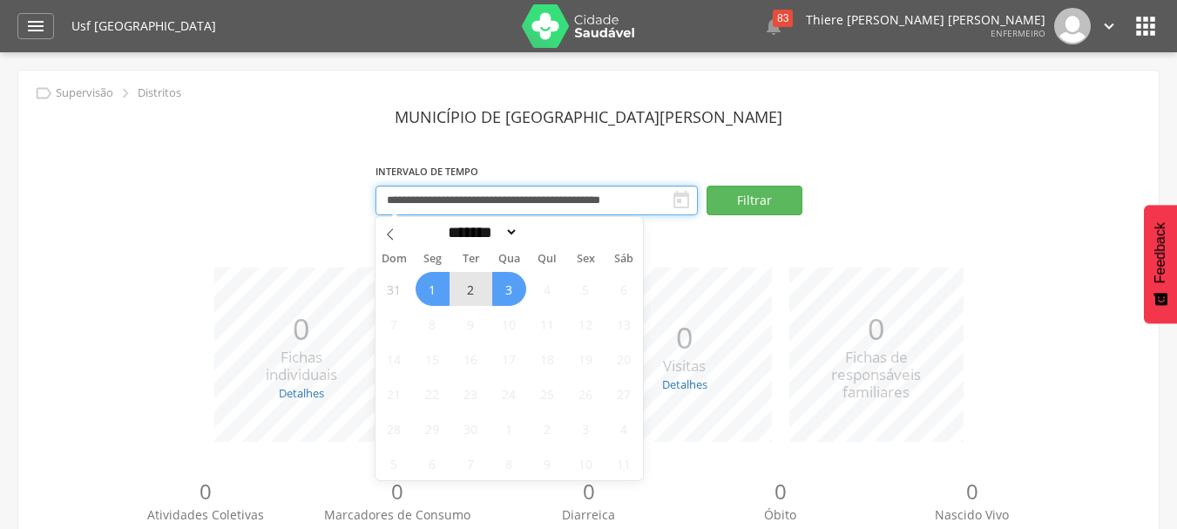
click at [613, 206] on input "**********" at bounding box center [536, 201] width 322 height 30
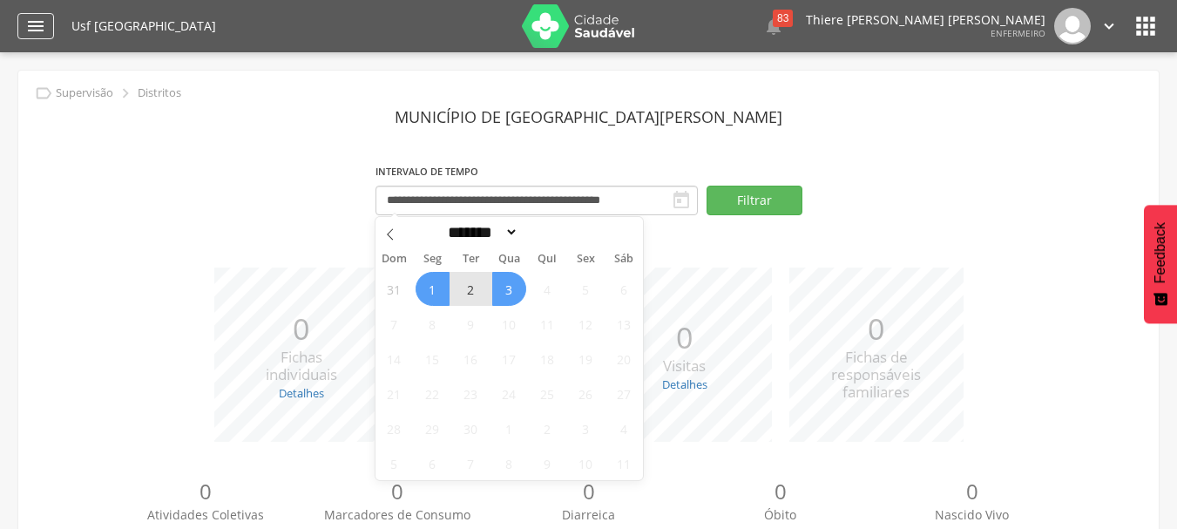
click at [19, 21] on div "" at bounding box center [35, 26] width 37 height 26
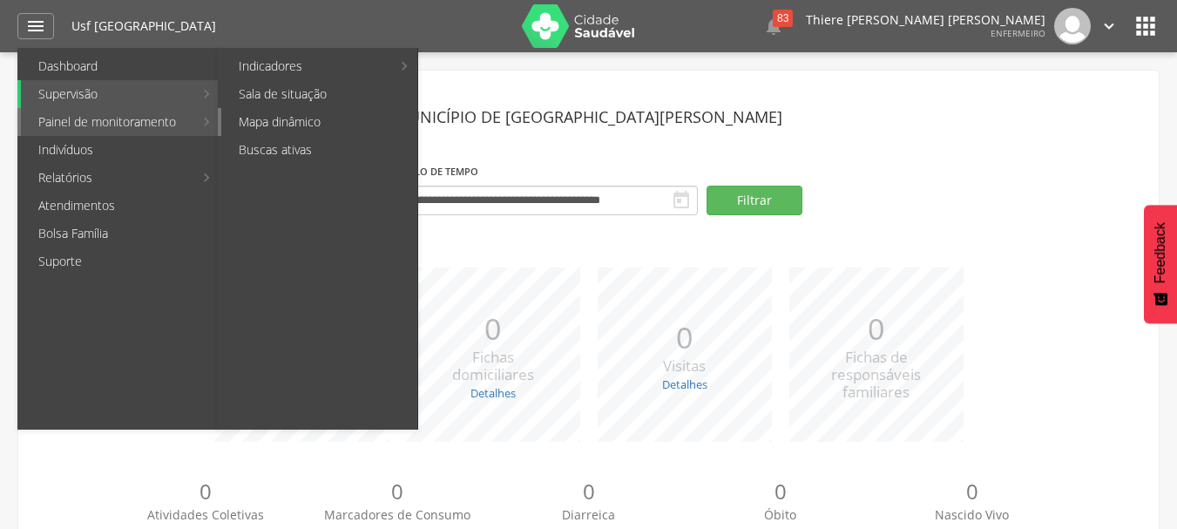
click at [280, 116] on link "Mapa dinâmico" at bounding box center [319, 122] width 196 height 28
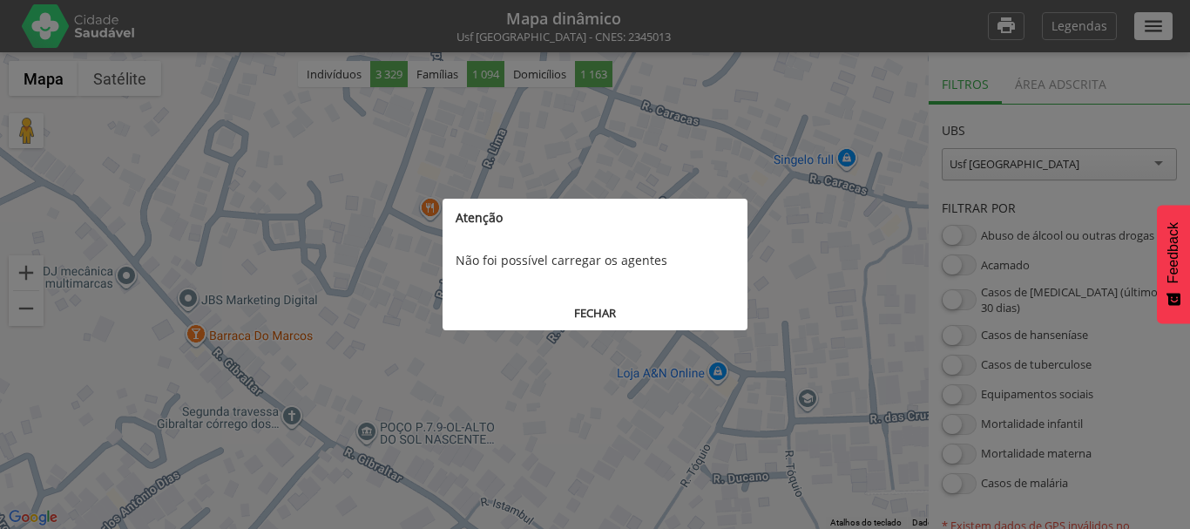
click at [599, 308] on button "FECHAR" at bounding box center [594, 313] width 305 height 32
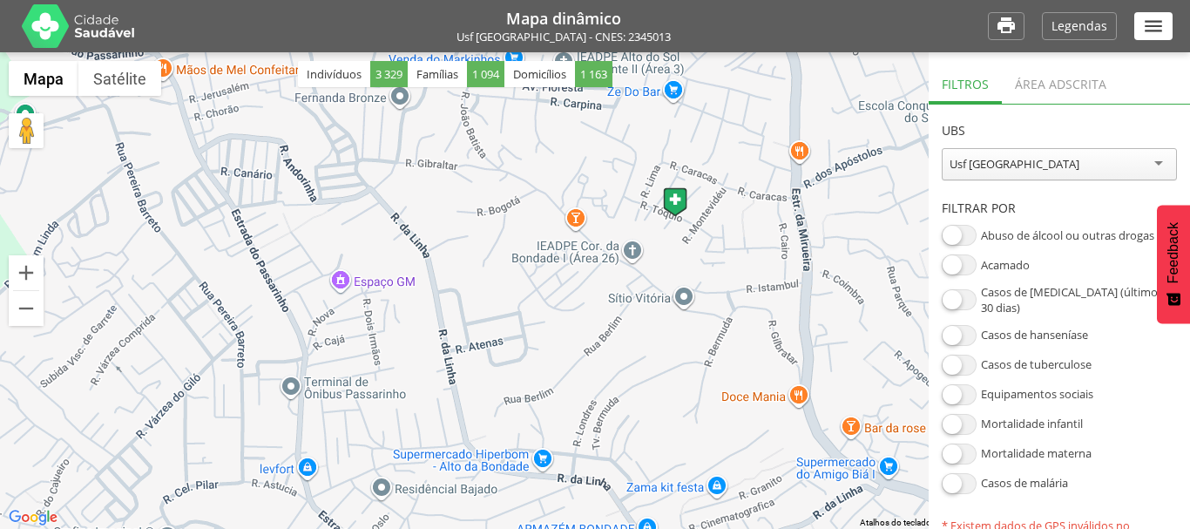
click at [1067, 91] on div "Área adscrita" at bounding box center [1061, 82] width 118 height 43
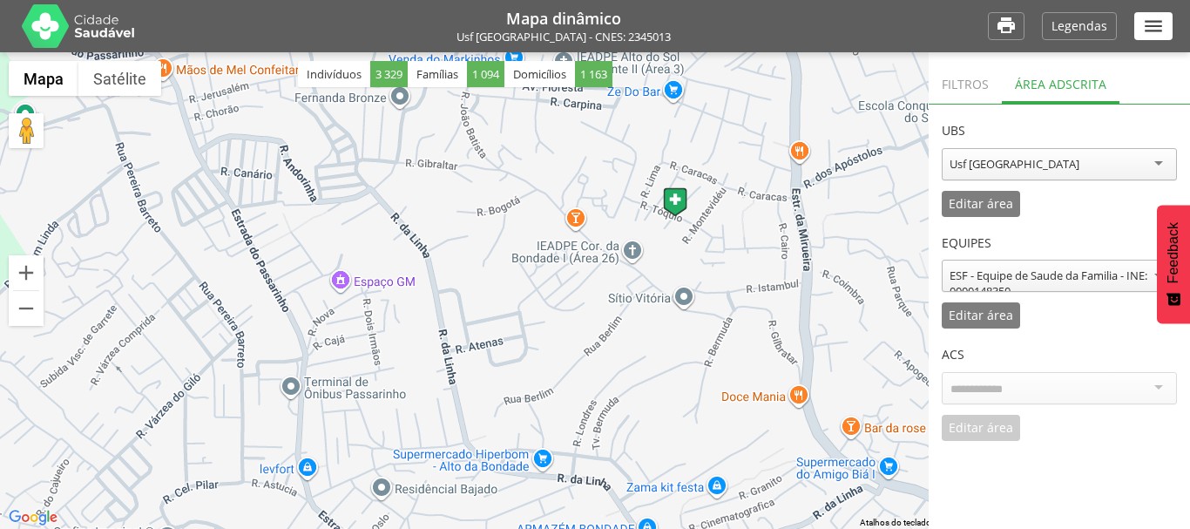
click at [1063, 91] on div "Área adscrita" at bounding box center [1061, 82] width 118 height 43
click at [1103, 86] on div "Área adscrita" at bounding box center [1061, 82] width 118 height 43
click at [964, 84] on div "Filtros" at bounding box center [965, 82] width 73 height 43
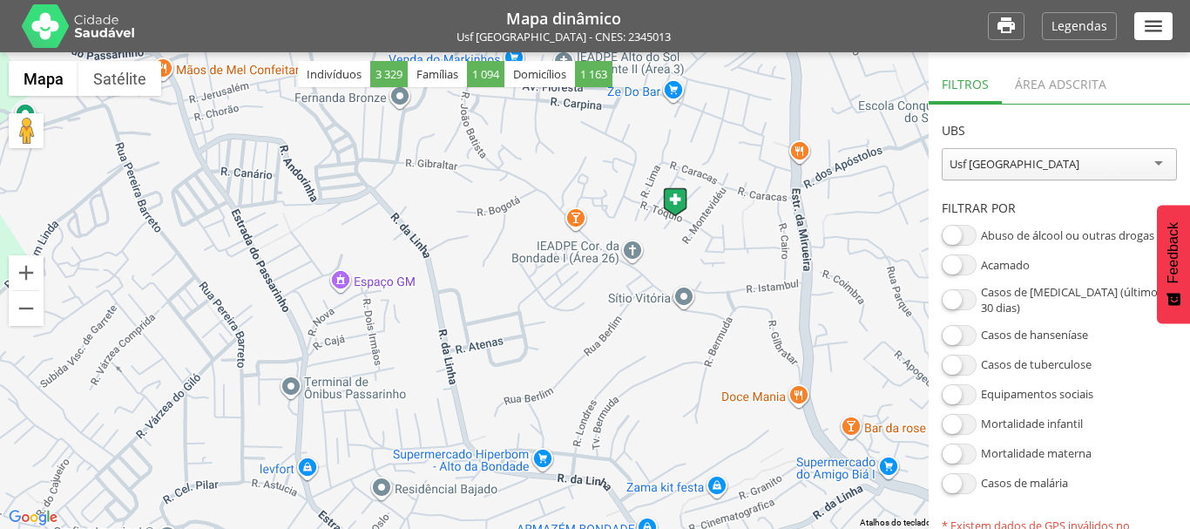
click at [1063, 82] on div "Área adscrita" at bounding box center [1061, 82] width 118 height 43
